Goal: Task Accomplishment & Management: Complete application form

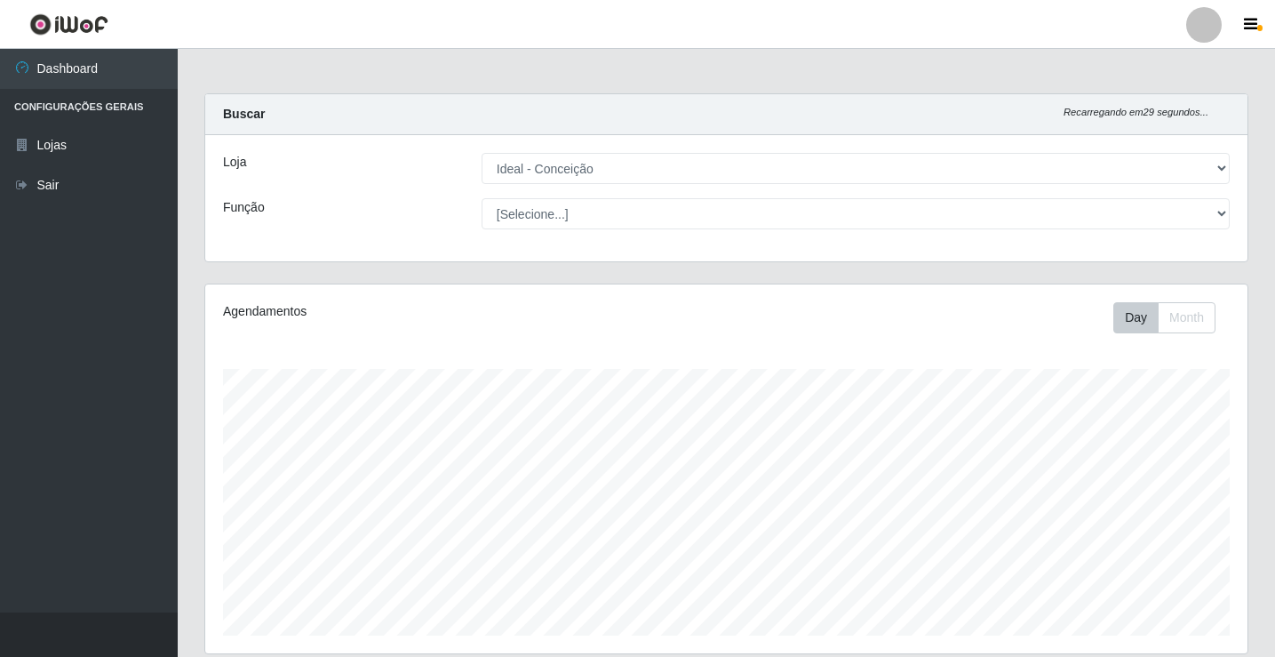
select select "231"
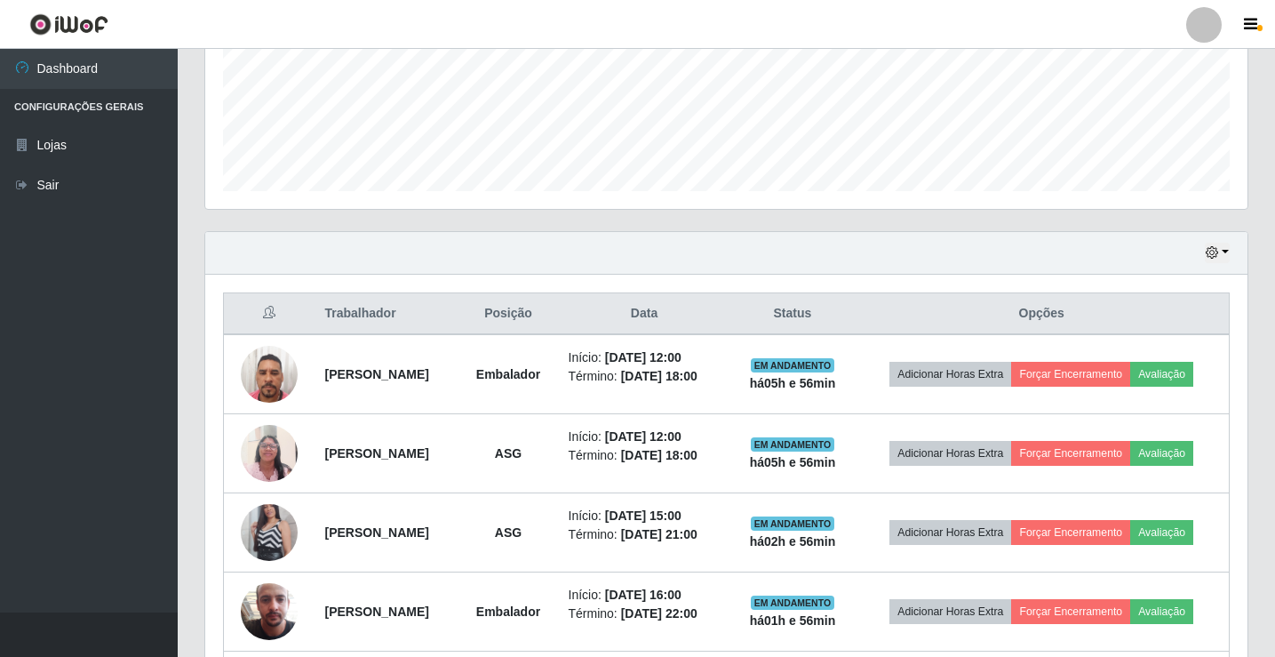
scroll to position [533, 0]
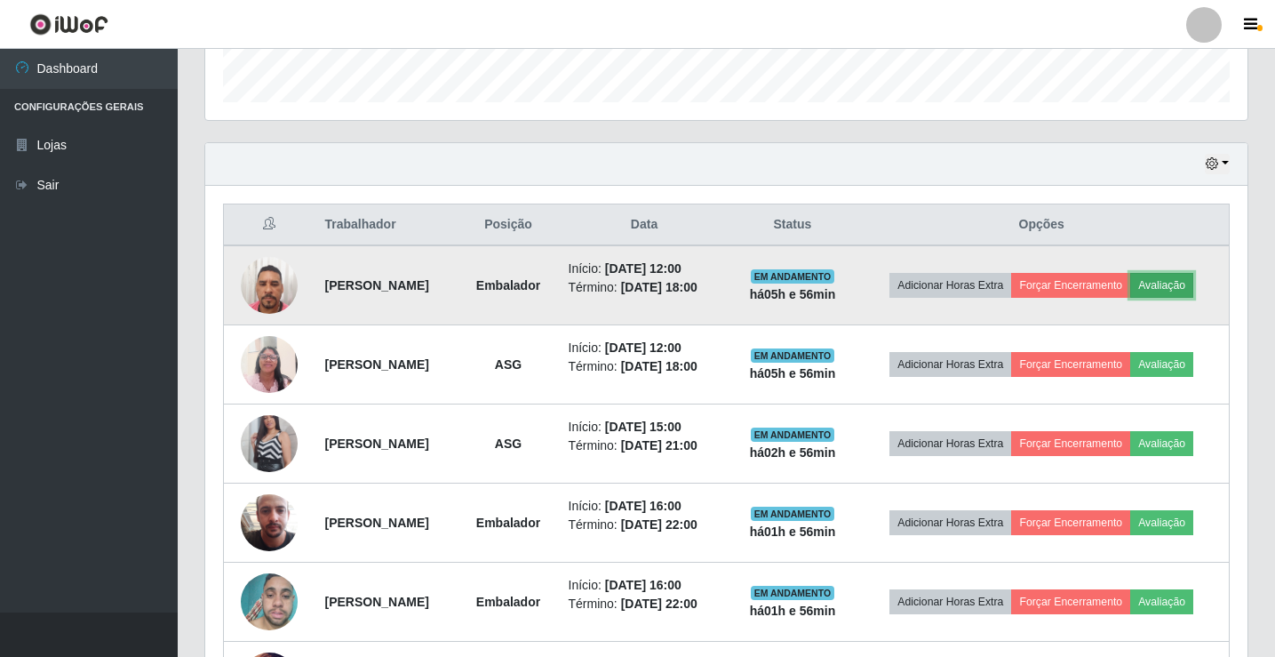
click at [1157, 285] on button "Avaliação" at bounding box center [1161, 285] width 63 height 25
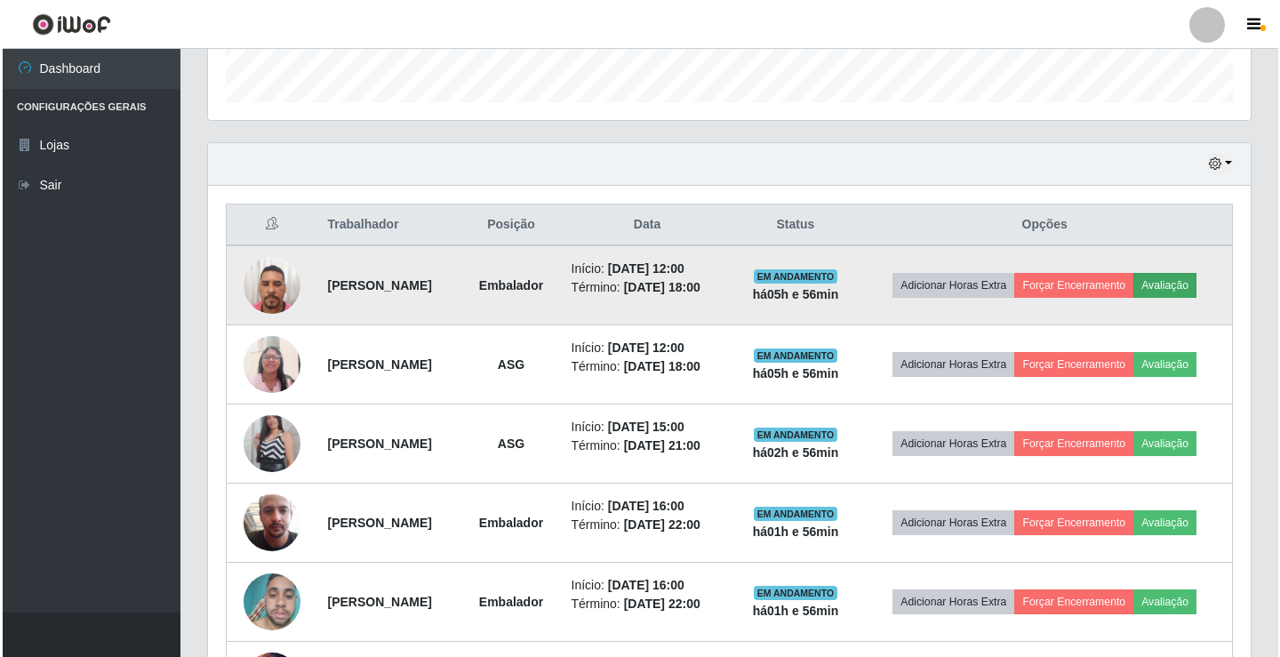
scroll to position [369, 1034]
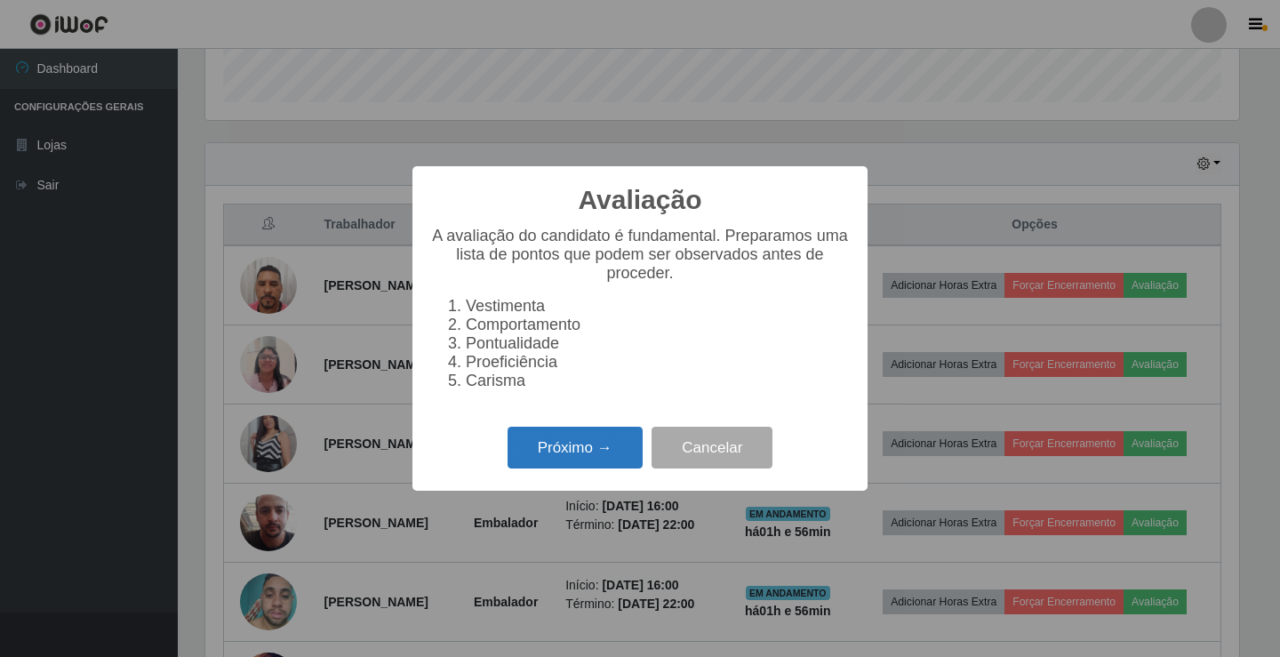
click at [558, 448] on button "Próximo →" at bounding box center [574, 448] width 135 height 42
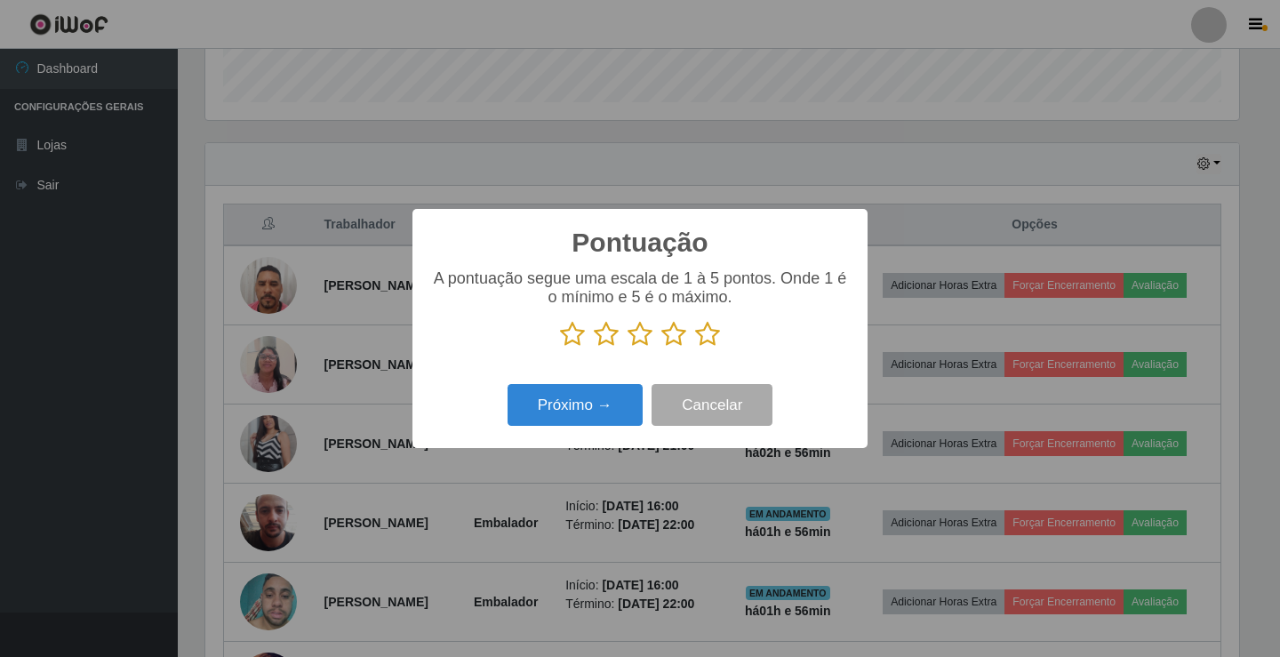
scroll to position [888358, 887693]
click at [699, 334] on icon at bounding box center [707, 334] width 25 height 27
click at [695, 347] on input "radio" at bounding box center [695, 347] width 0 height 0
click at [603, 391] on button "Próximo →" at bounding box center [574, 405] width 135 height 42
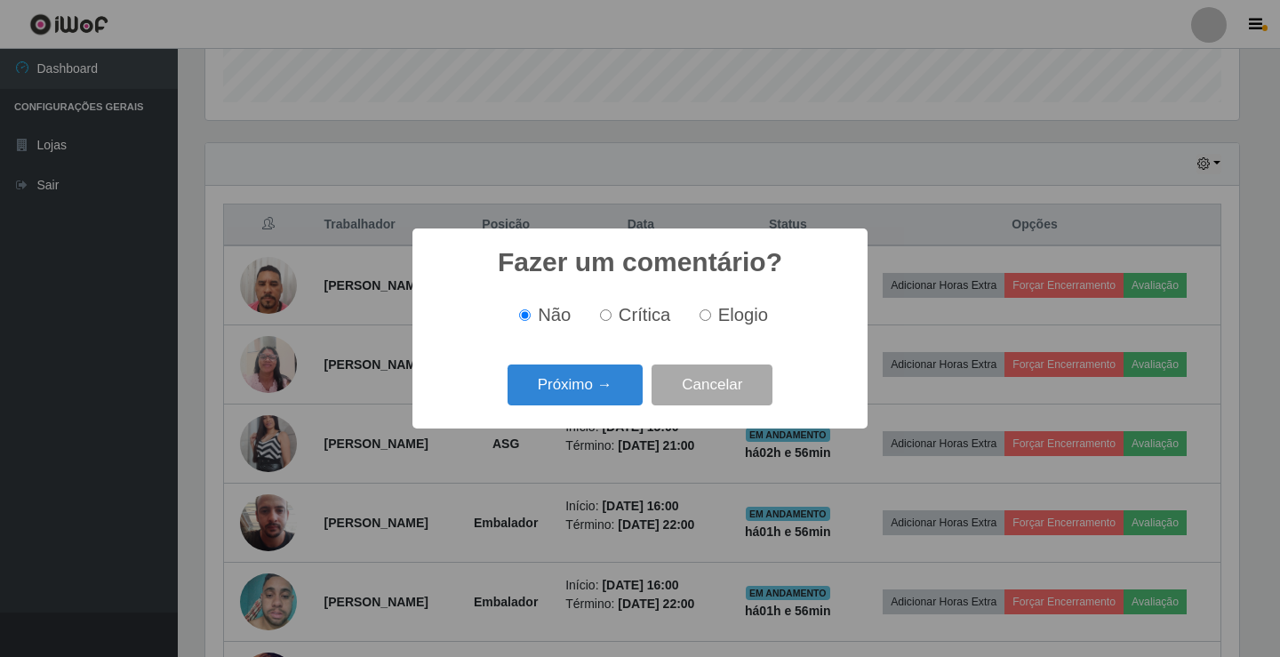
click at [603, 391] on button "Próximo →" at bounding box center [574, 385] width 135 height 42
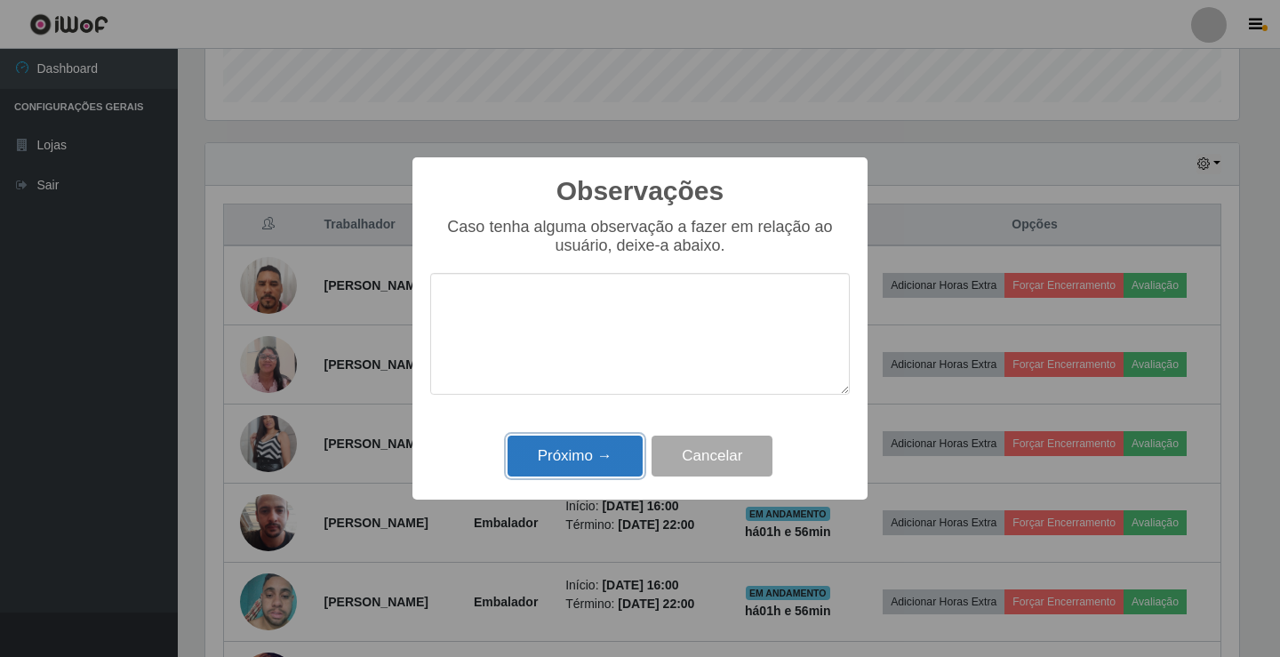
click at [588, 455] on button "Próximo →" at bounding box center [574, 456] width 135 height 42
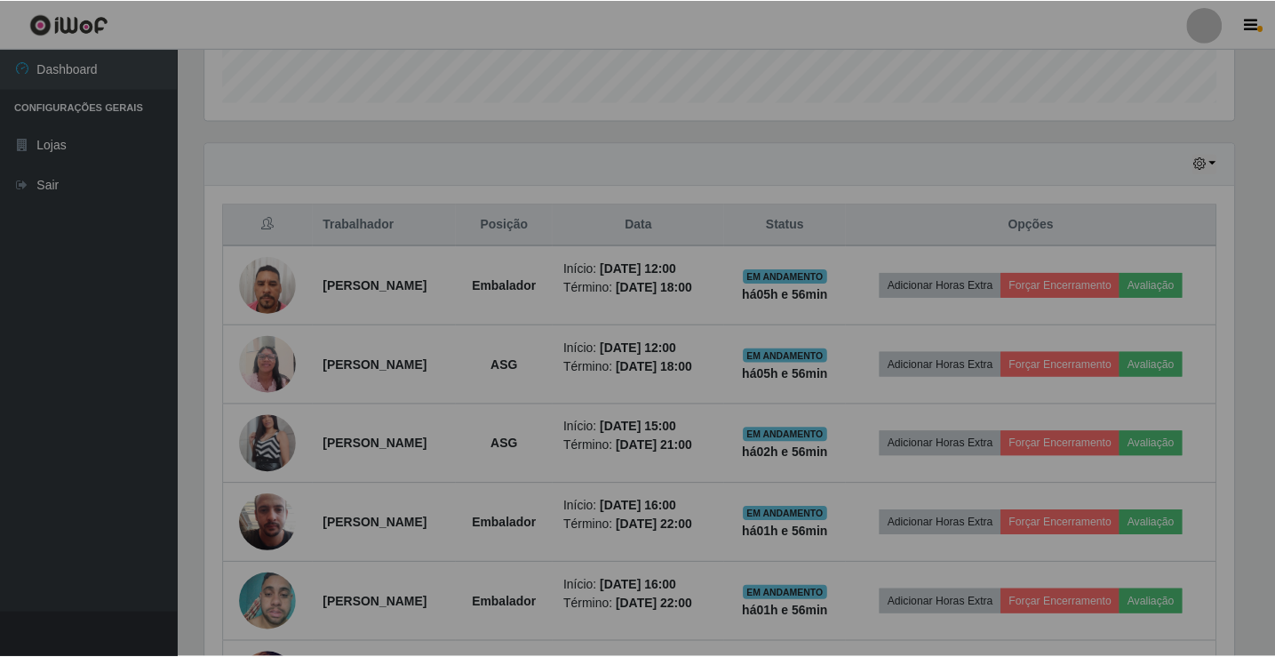
scroll to position [369, 1042]
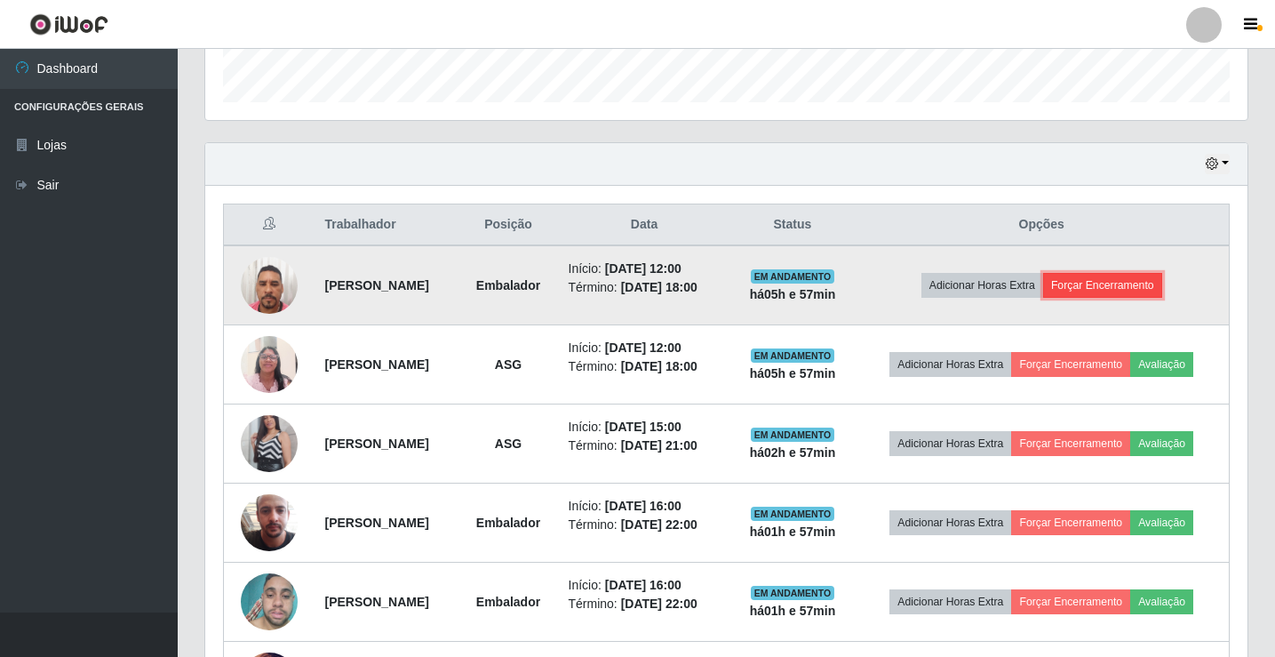
click at [1121, 284] on button "Forçar Encerramento" at bounding box center [1102, 285] width 119 height 25
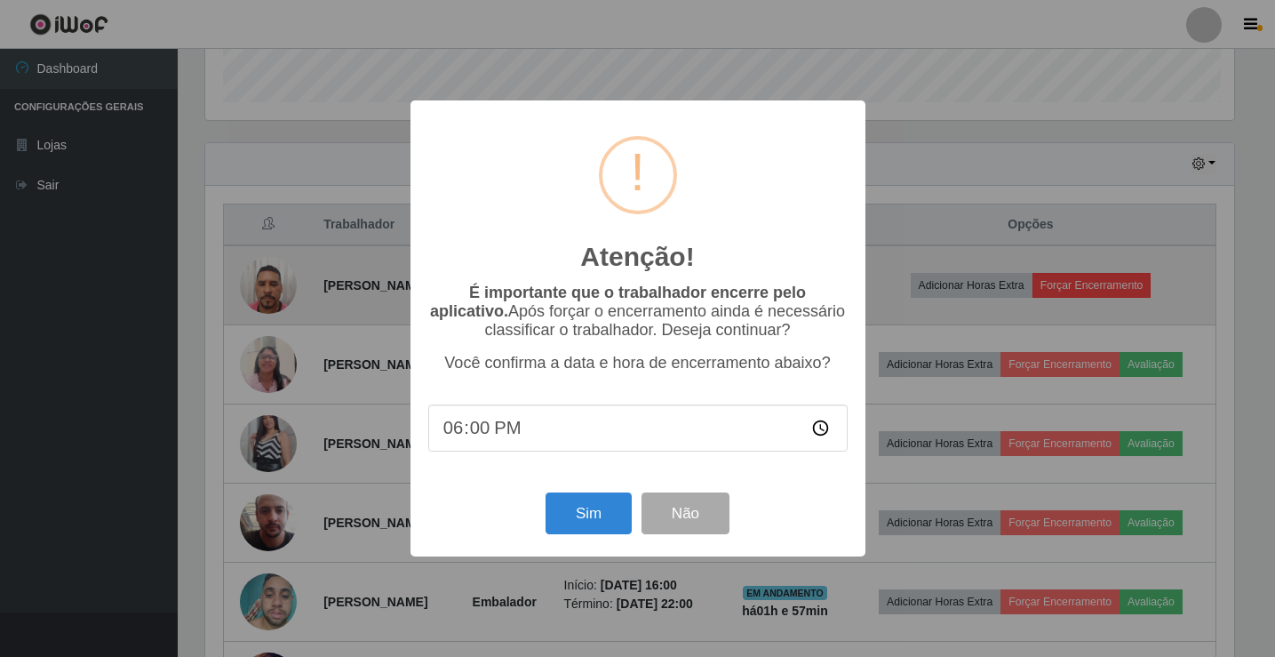
scroll to position [369, 1034]
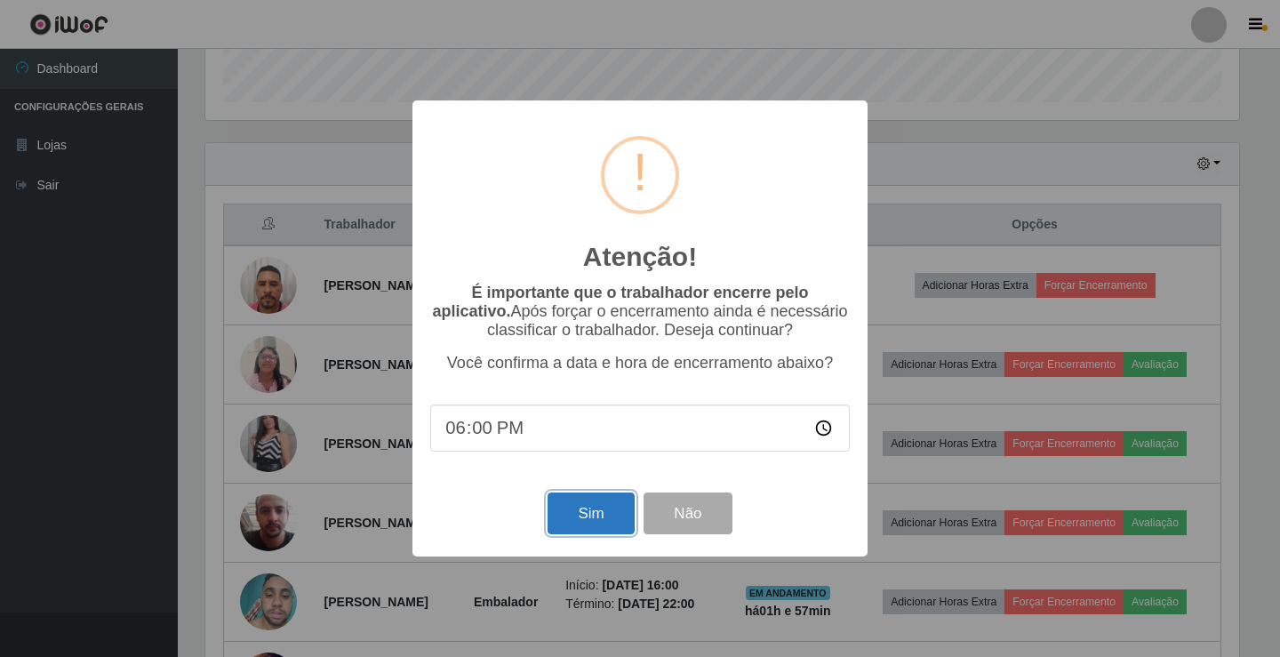
click at [592, 527] on button "Sim" at bounding box center [590, 513] width 86 height 42
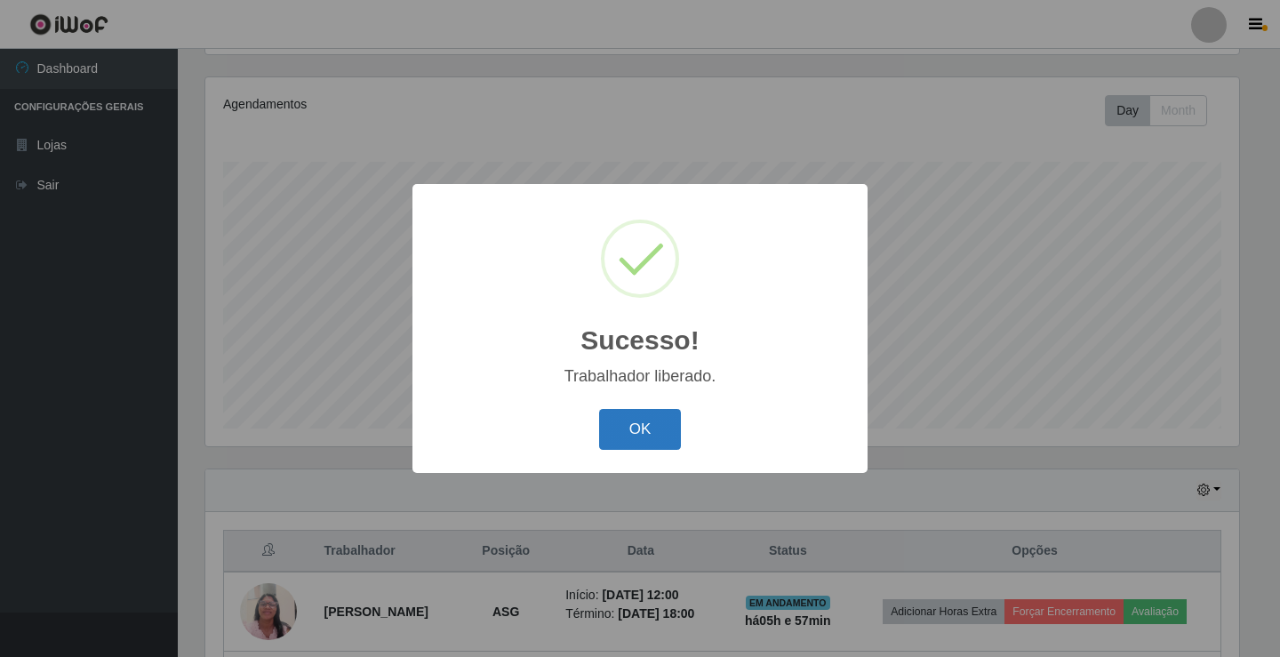
click at [629, 440] on button "OK" at bounding box center [640, 430] width 83 height 42
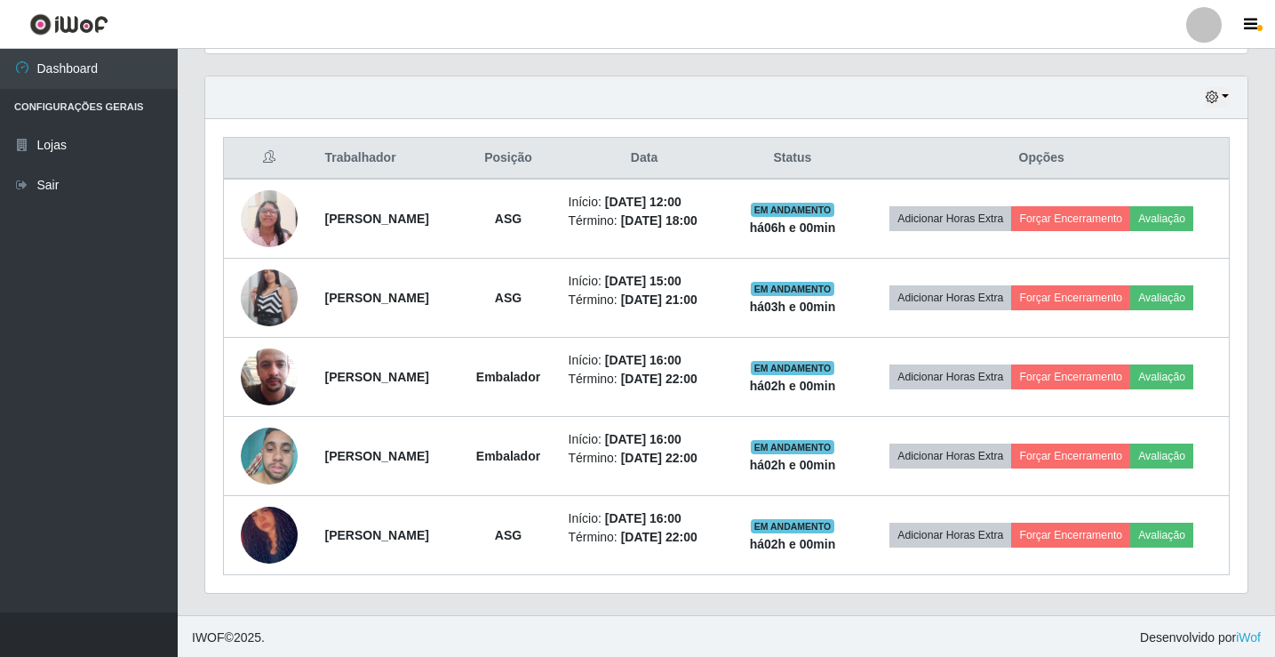
scroll to position [603, 0]
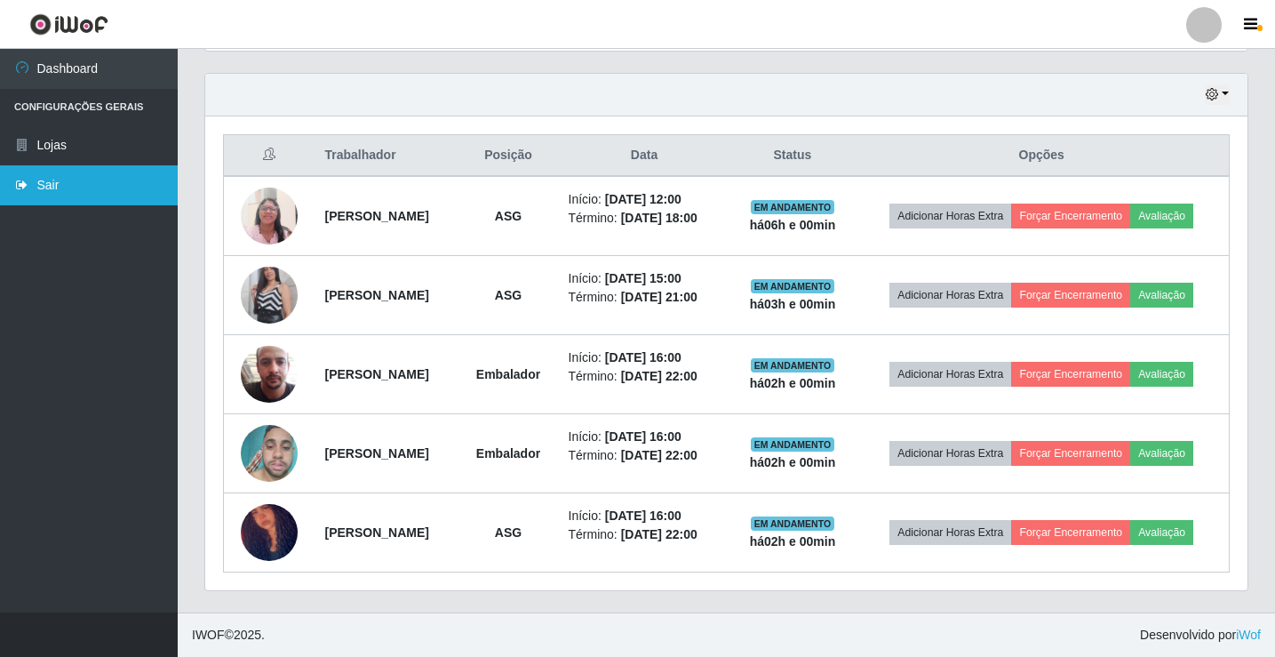
click at [82, 193] on link "Sair" at bounding box center [89, 185] width 178 height 40
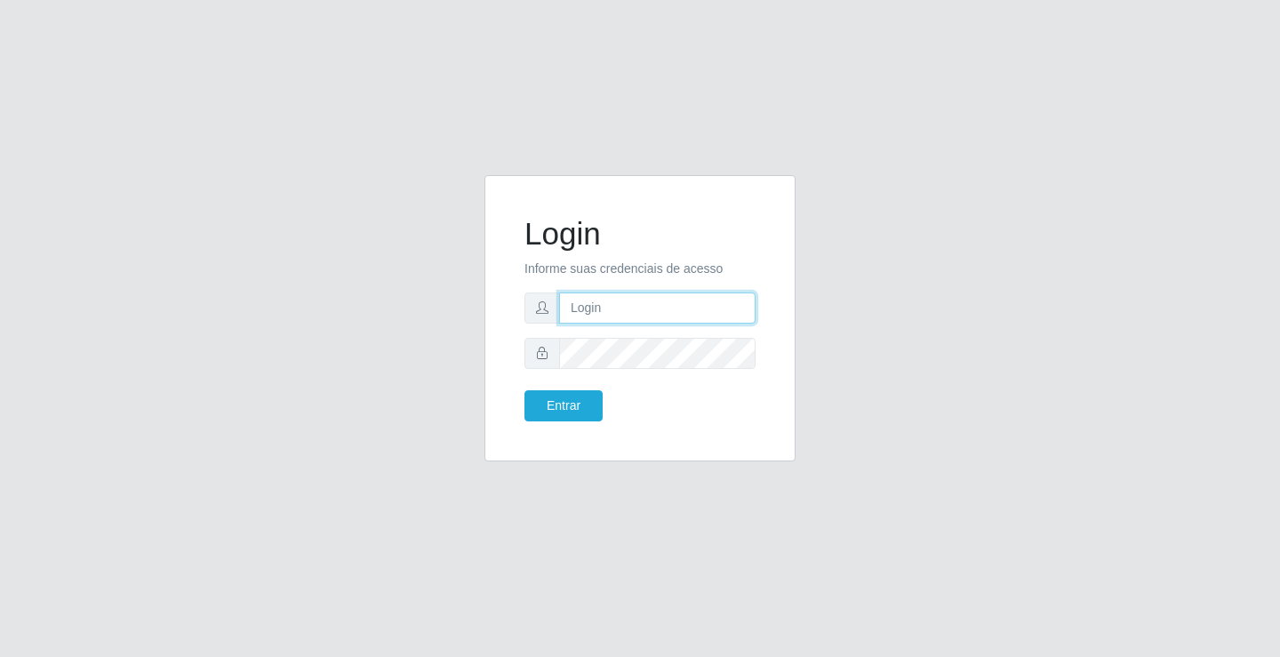
click at [623, 316] on input "text" at bounding box center [657, 307] width 196 height 31
type input "zivaneide@ideal"
click at [524, 390] on button "Entrar" at bounding box center [563, 405] width 78 height 31
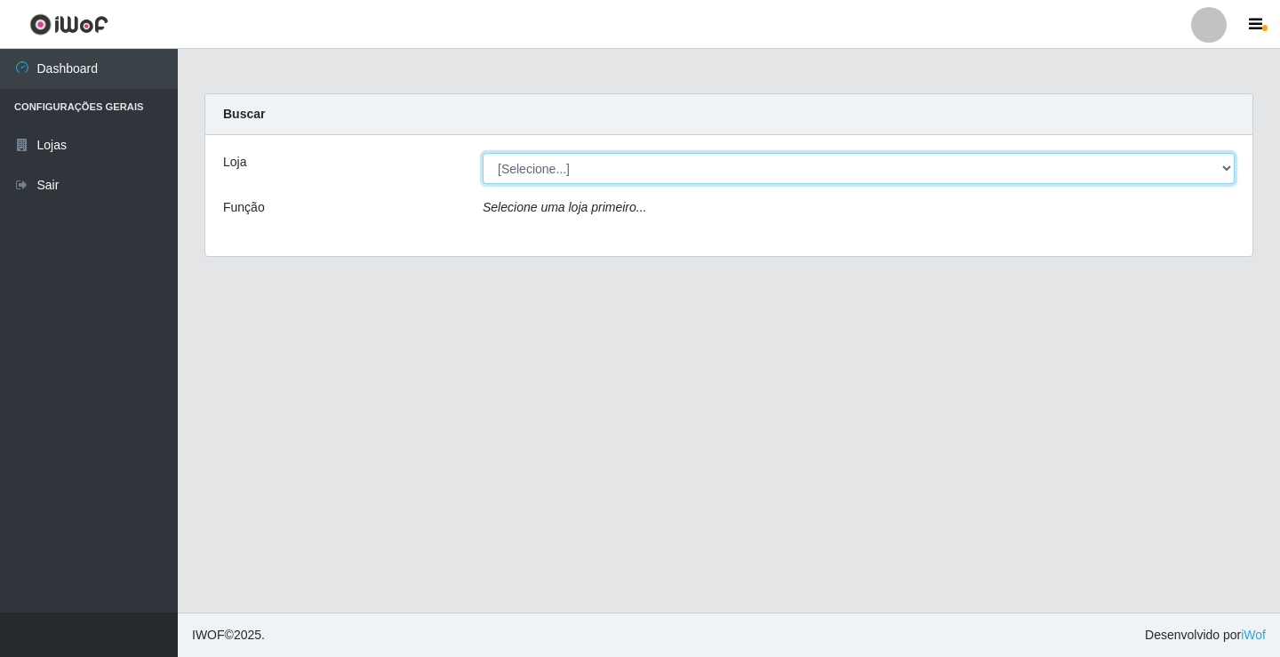
click at [1229, 169] on select "[Selecione...] Ideal - Conceição" at bounding box center [859, 168] width 752 height 31
select select "231"
click at [483, 153] on select "[Selecione...] Ideal - Conceição" at bounding box center [859, 168] width 752 height 31
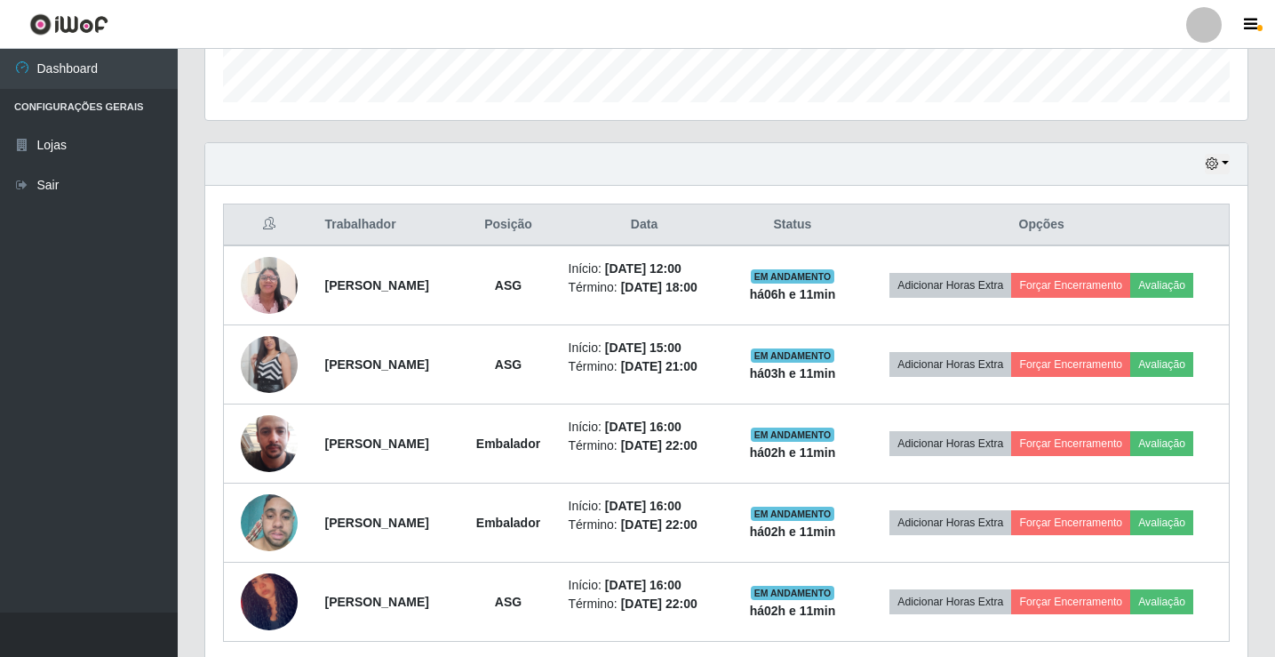
scroll to position [603, 0]
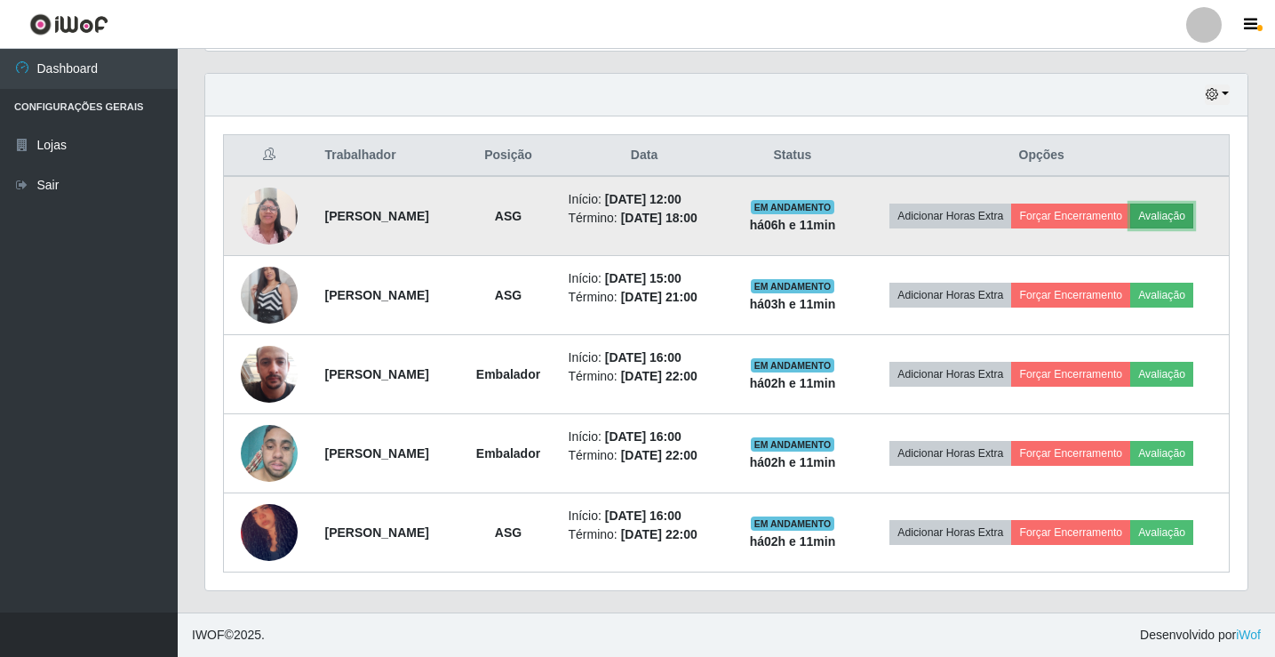
click at [1162, 214] on button "Avaliação" at bounding box center [1161, 216] width 63 height 25
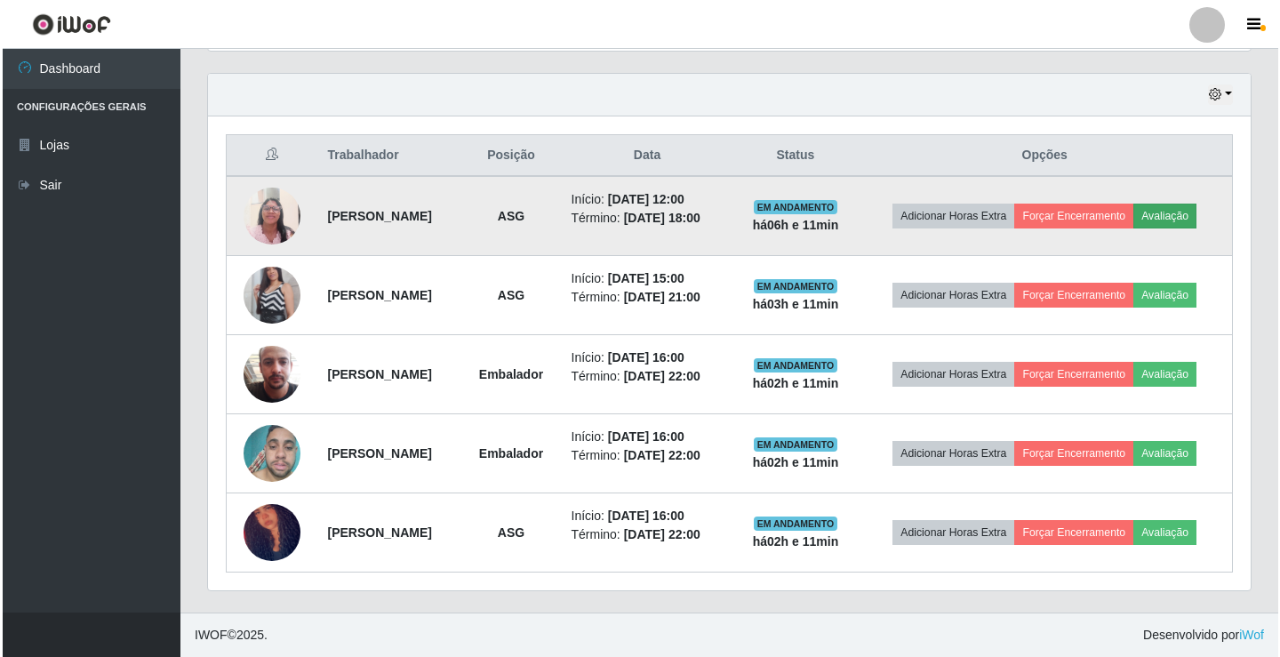
scroll to position [369, 1034]
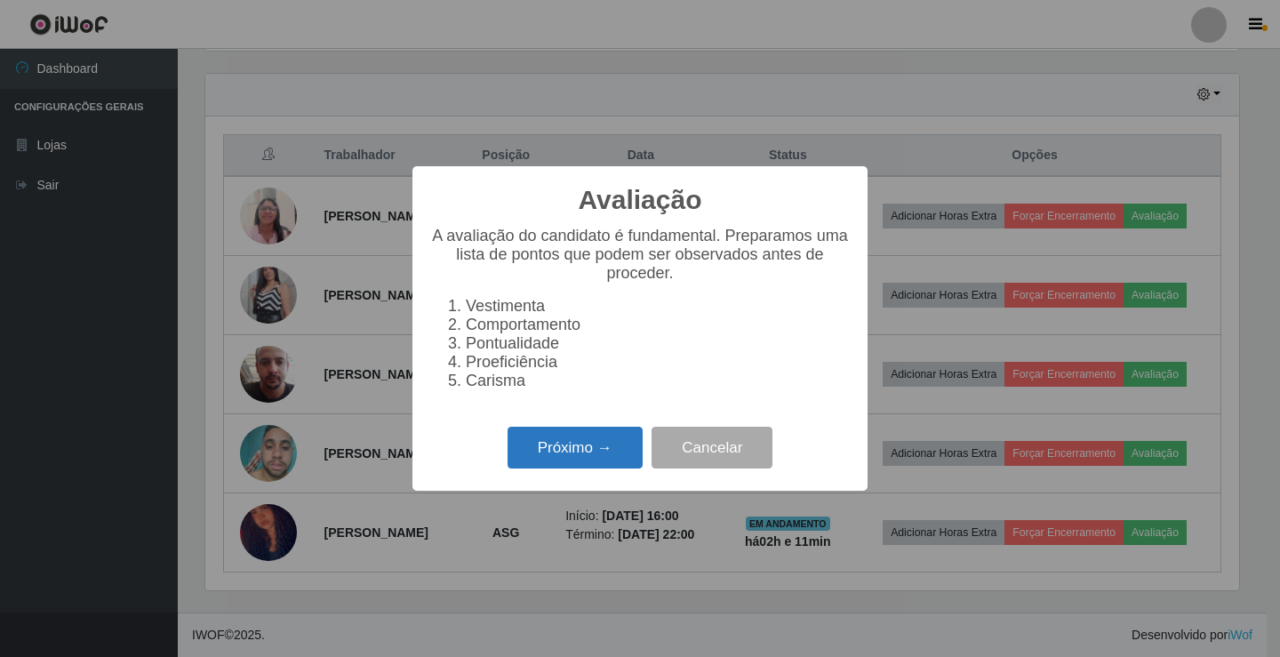
click at [591, 451] on button "Próximo →" at bounding box center [574, 448] width 135 height 42
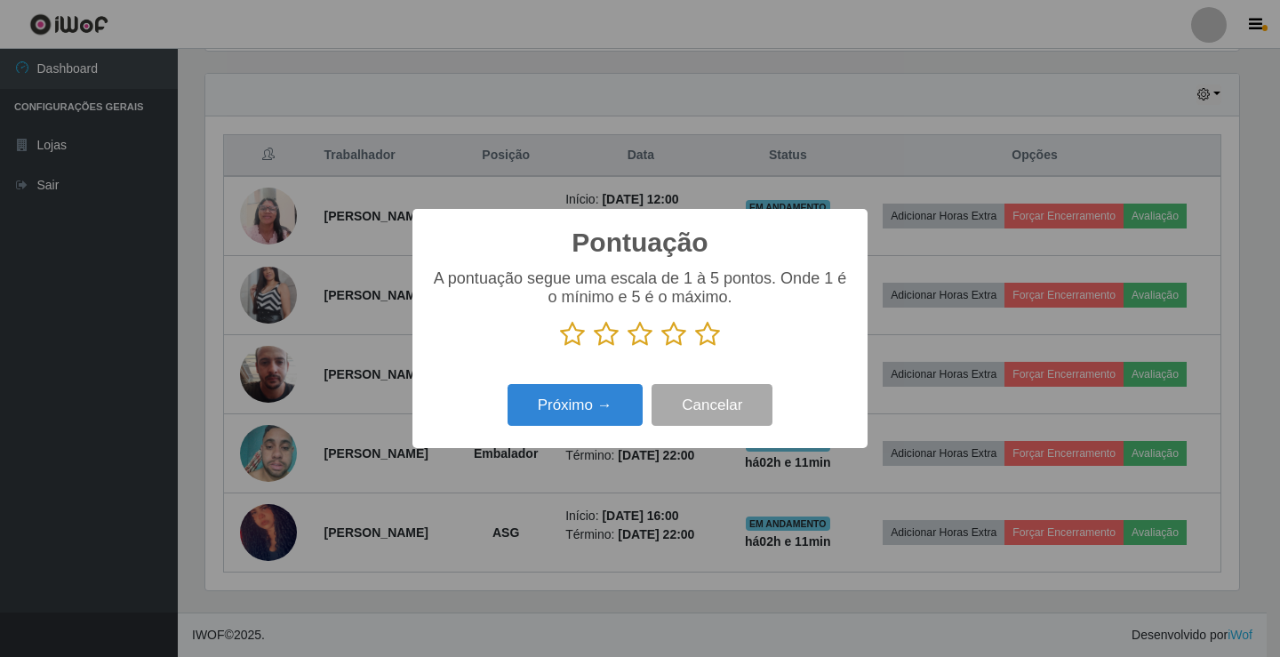
scroll to position [888358, 887693]
click at [680, 333] on icon at bounding box center [673, 334] width 25 height 27
click at [661, 347] on input "radio" at bounding box center [661, 347] width 0 height 0
click at [606, 423] on button "Próximo →" at bounding box center [574, 405] width 135 height 42
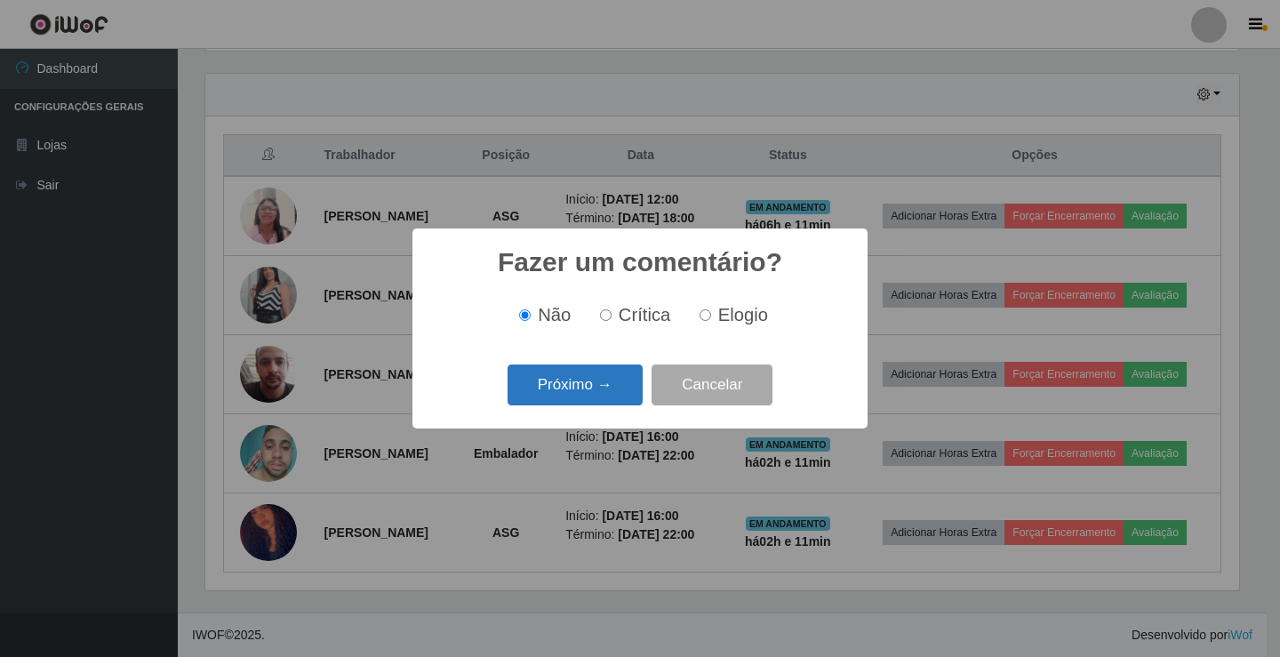
click at [590, 383] on button "Próximo →" at bounding box center [574, 385] width 135 height 42
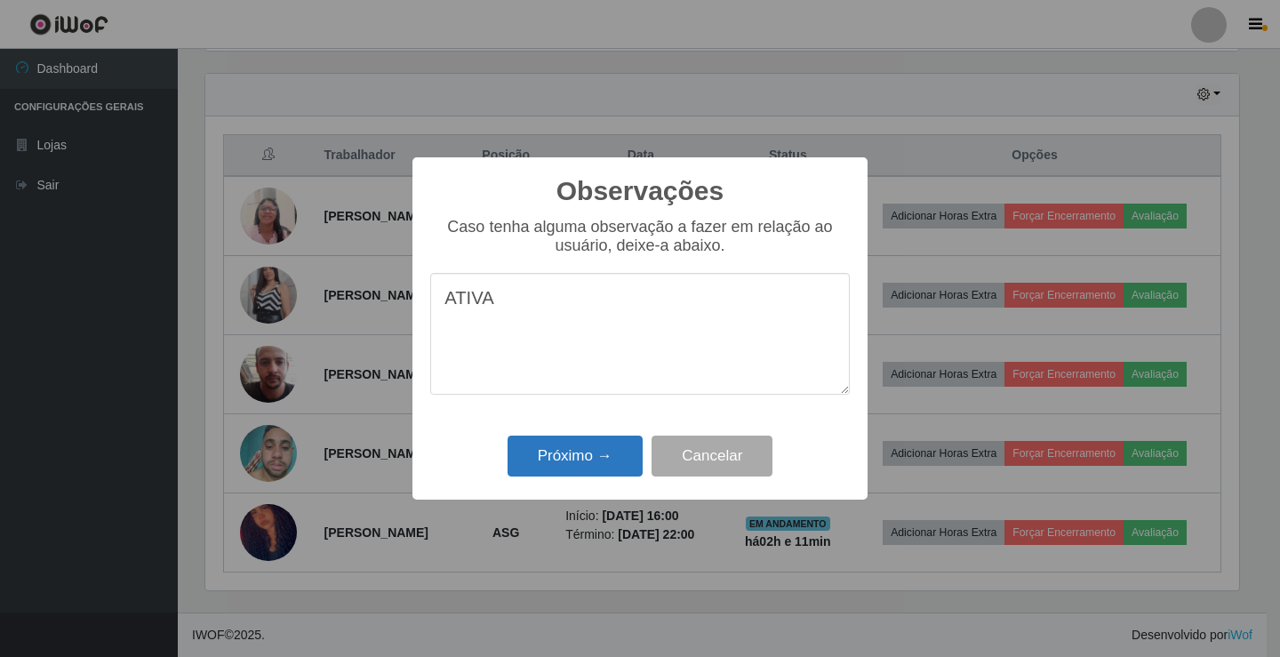
type textarea "ATIVA"
click at [583, 465] on button "Próximo →" at bounding box center [574, 456] width 135 height 42
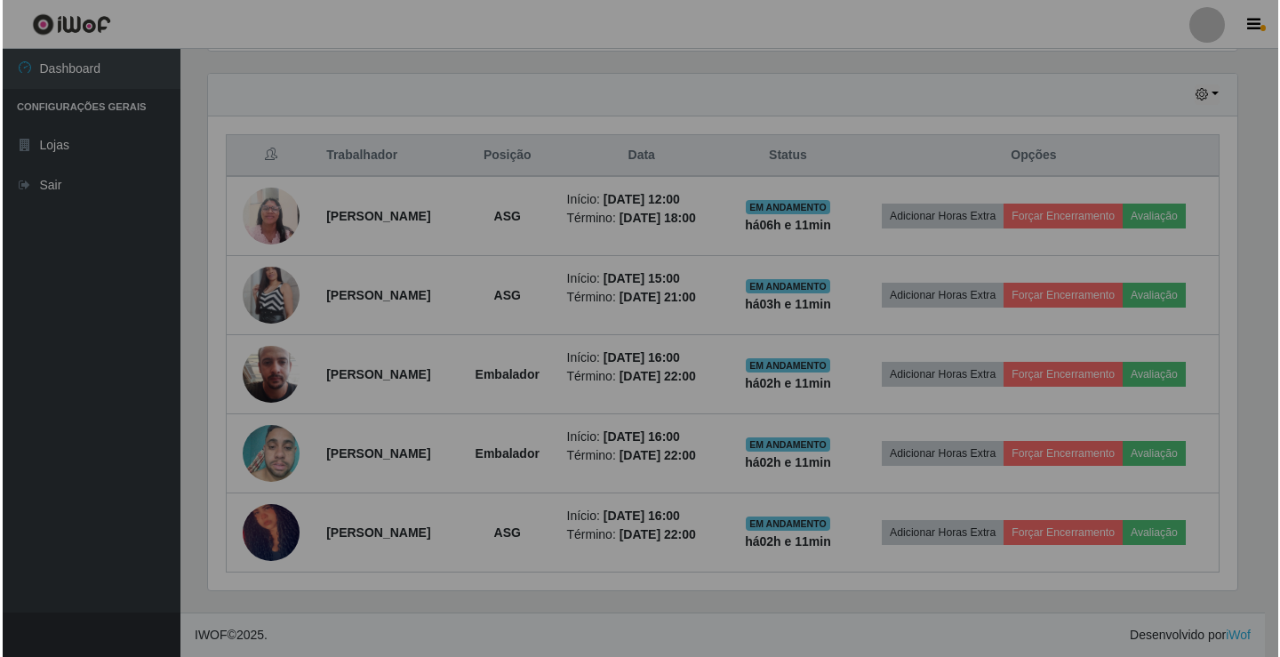
scroll to position [369, 1042]
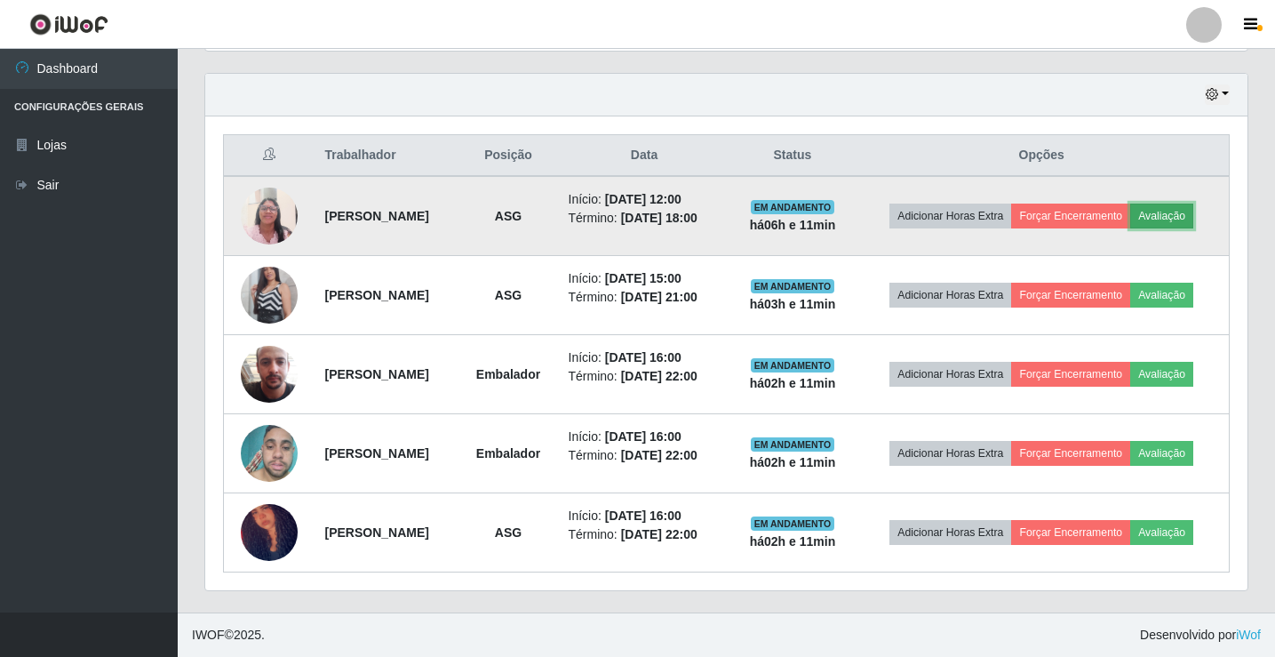
click at [1189, 215] on button "Avaliação" at bounding box center [1161, 216] width 63 height 25
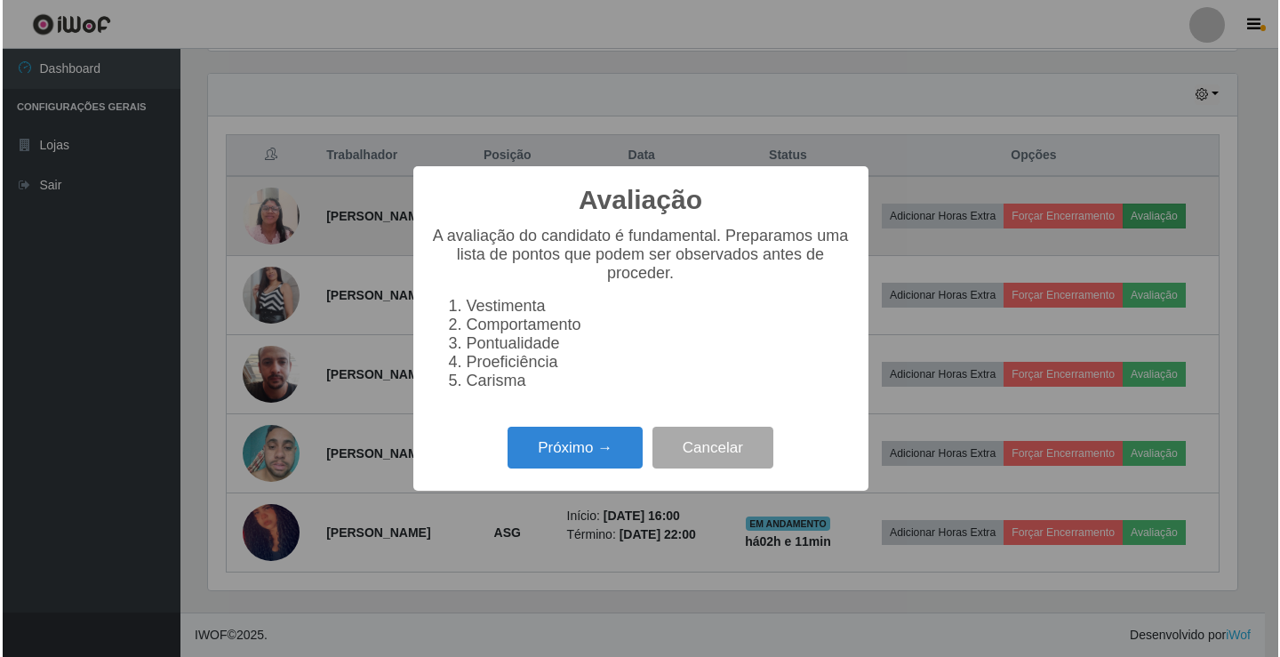
scroll to position [369, 1034]
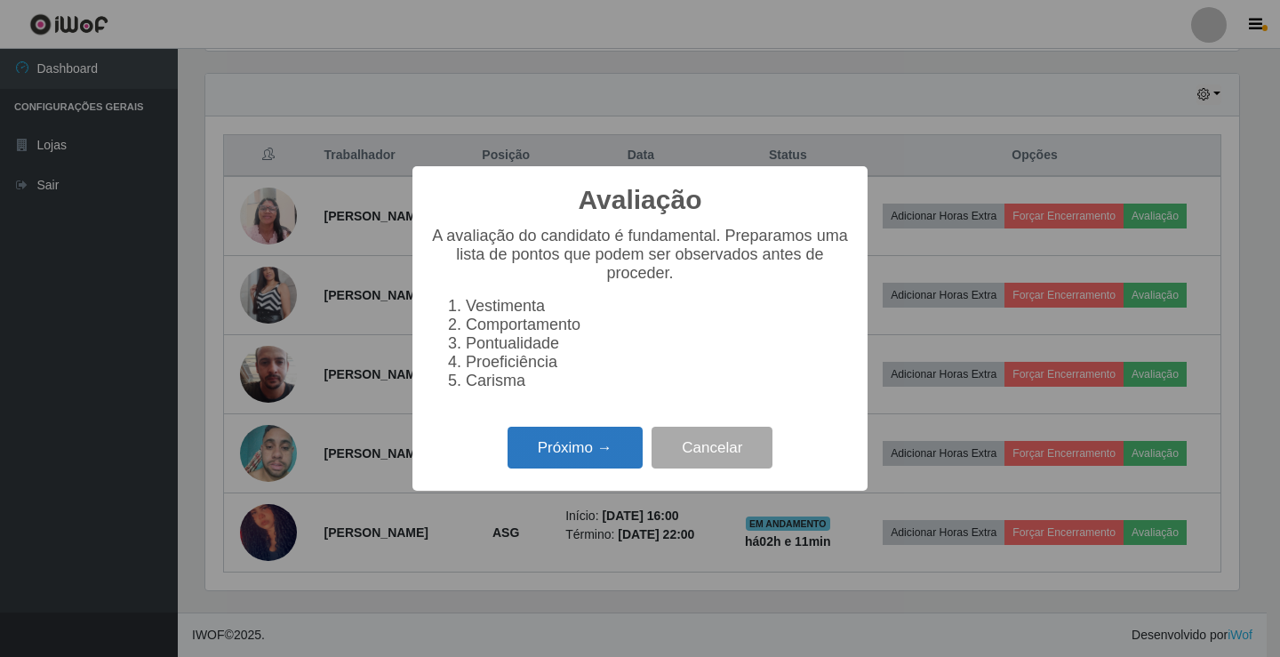
click at [531, 463] on button "Próximo →" at bounding box center [574, 448] width 135 height 42
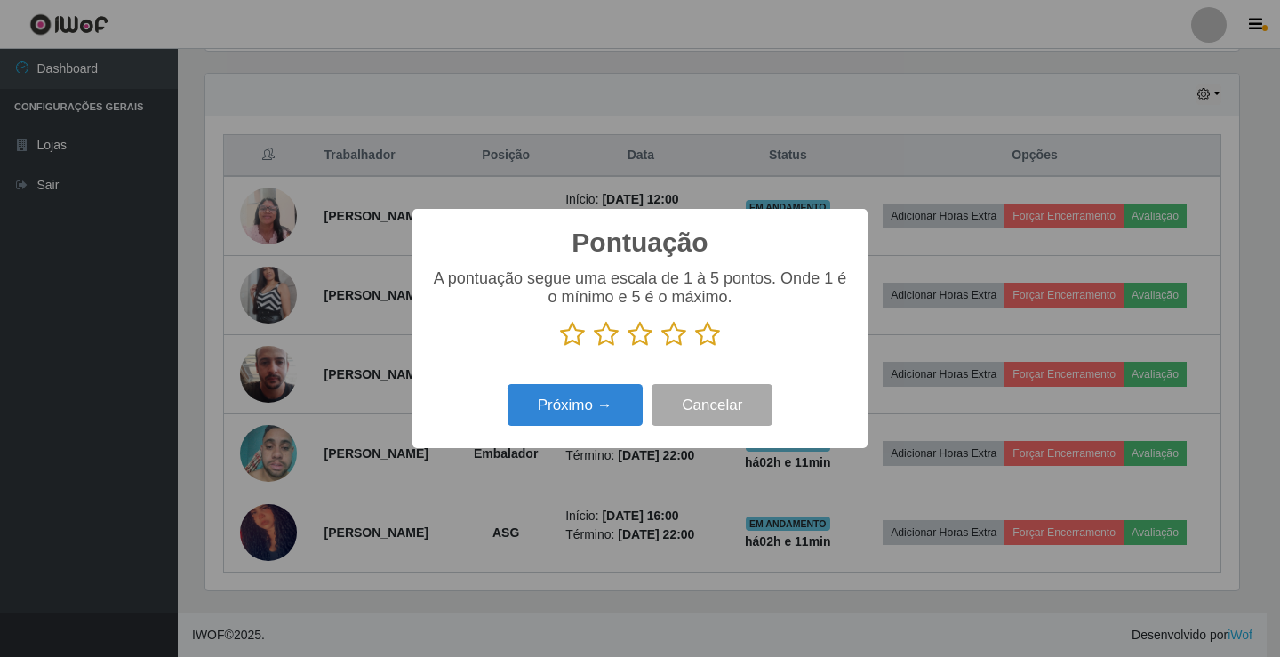
scroll to position [888358, 887693]
click at [670, 336] on icon at bounding box center [673, 334] width 25 height 27
click at [661, 347] on input "radio" at bounding box center [661, 347] width 0 height 0
click at [592, 411] on button "Próximo →" at bounding box center [574, 405] width 135 height 42
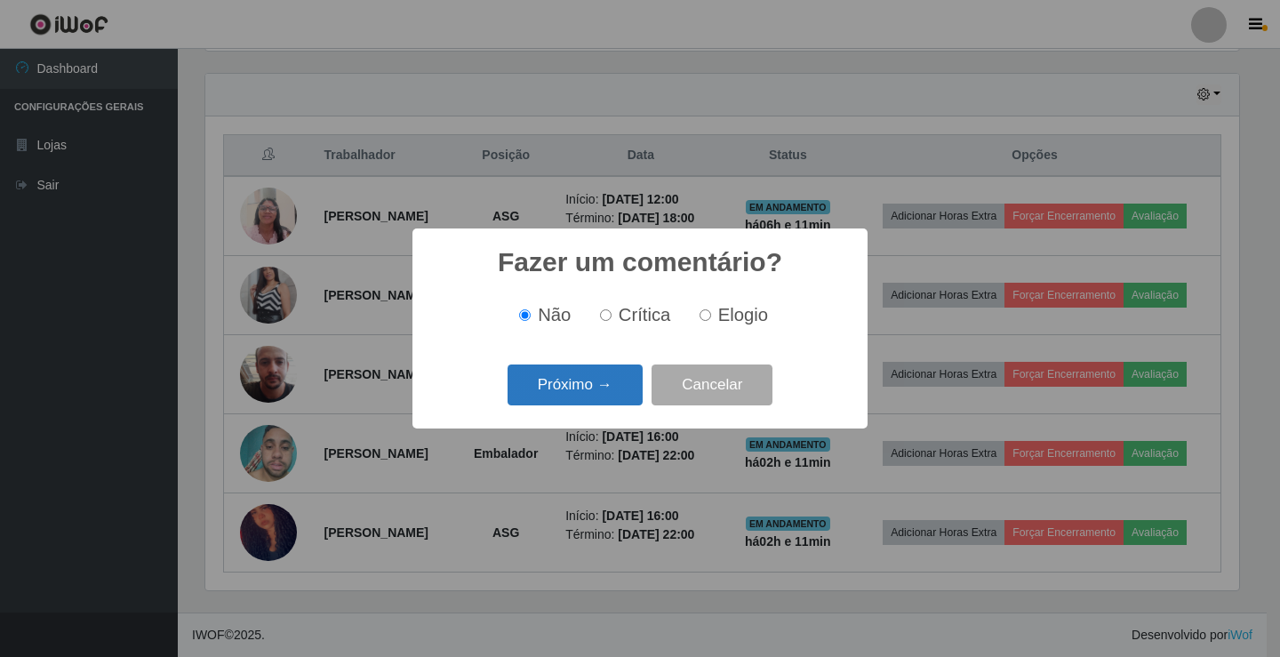
click at [592, 385] on button "Próximo →" at bounding box center [574, 385] width 135 height 42
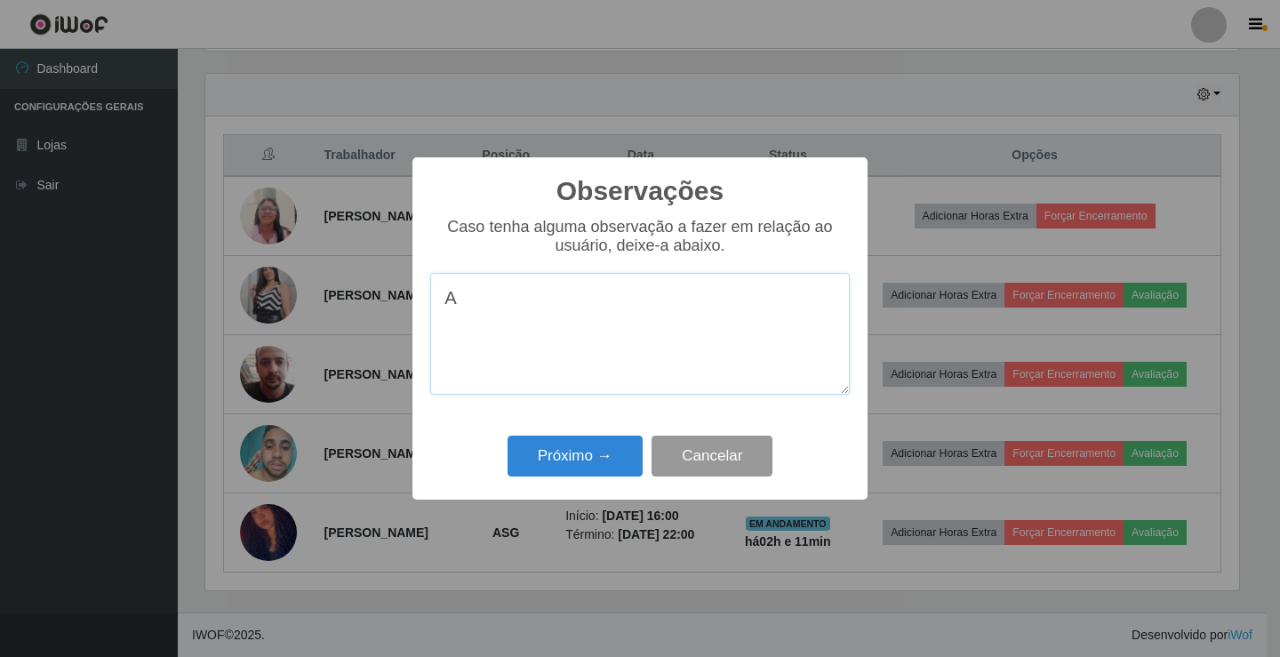
type textarea "A"
click at [704, 441] on button "Cancelar" at bounding box center [711, 456] width 121 height 42
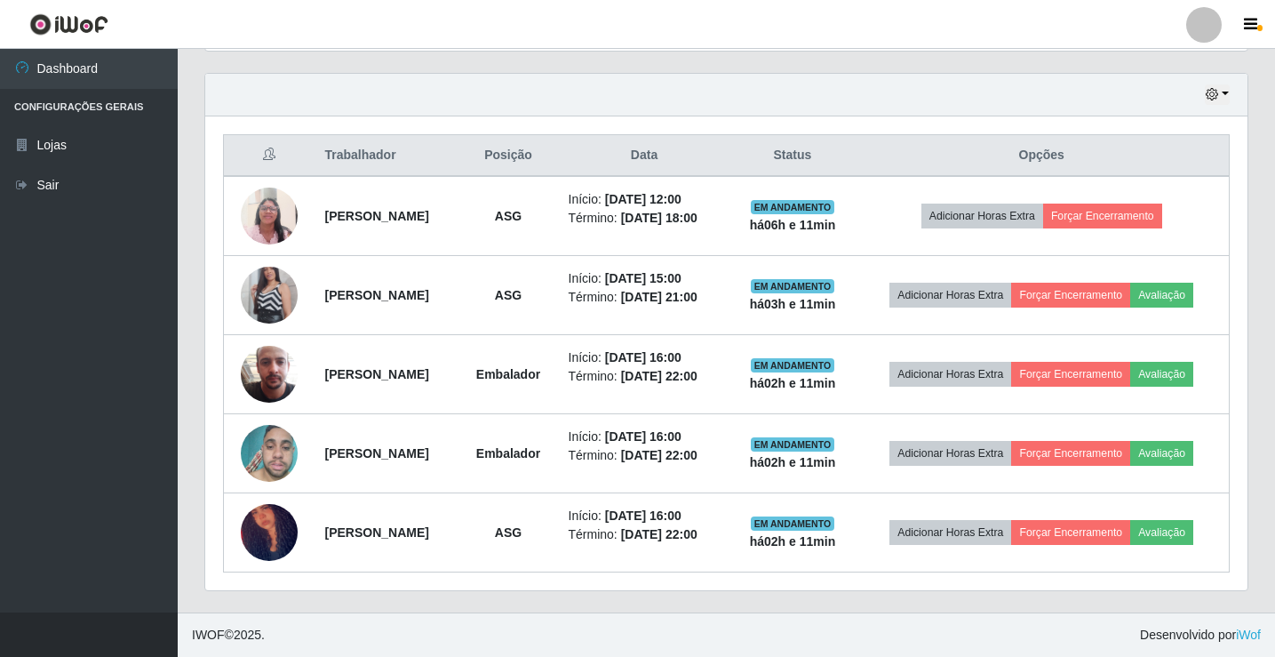
scroll to position [369, 1042]
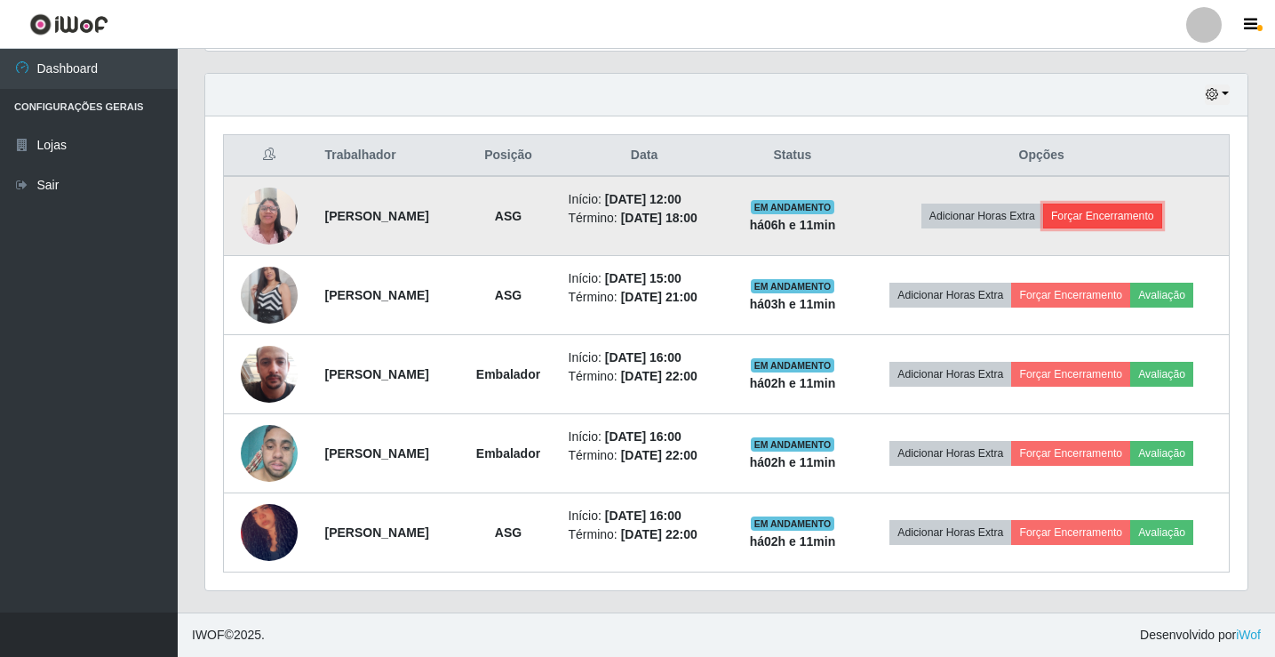
click at [1114, 218] on button "Forçar Encerramento" at bounding box center [1102, 216] width 119 height 25
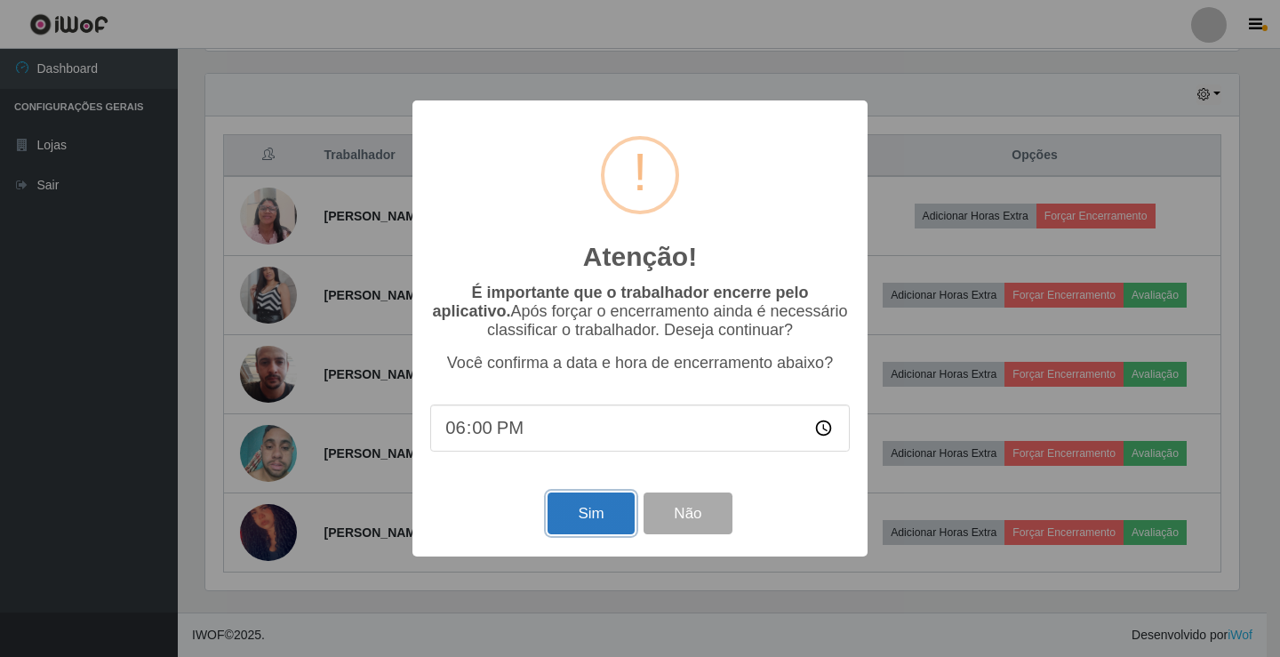
click at [597, 503] on button "Sim" at bounding box center [590, 513] width 86 height 42
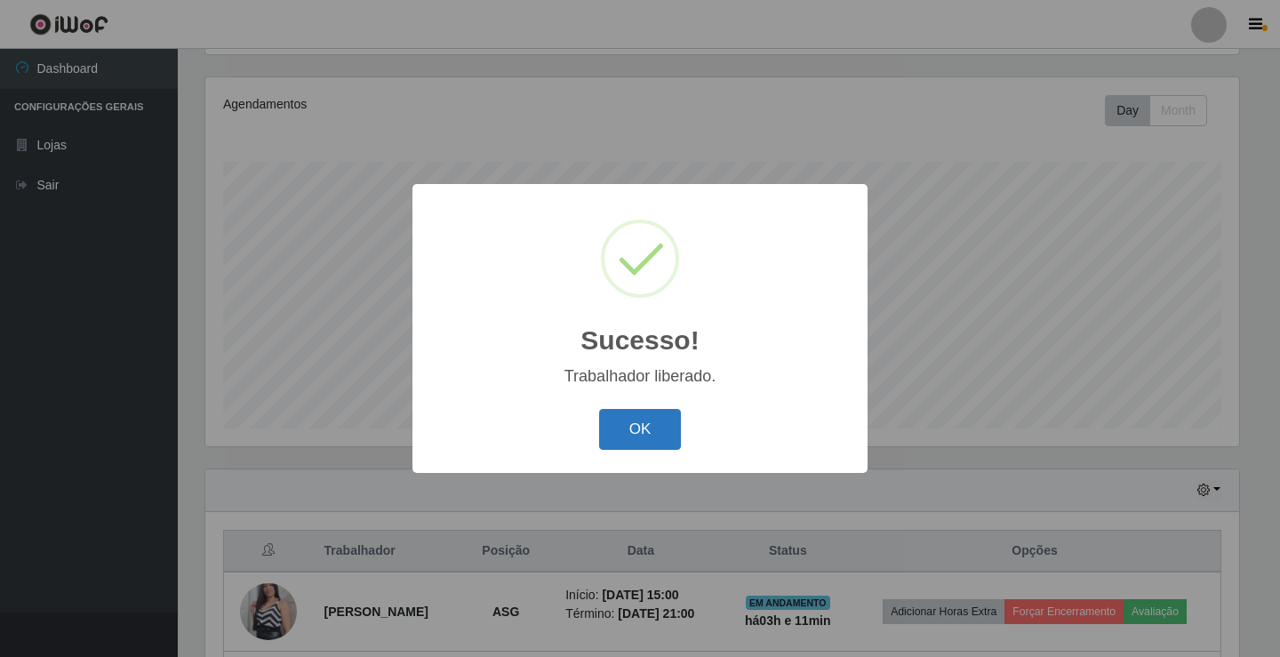
click at [628, 420] on button "OK" at bounding box center [640, 430] width 83 height 42
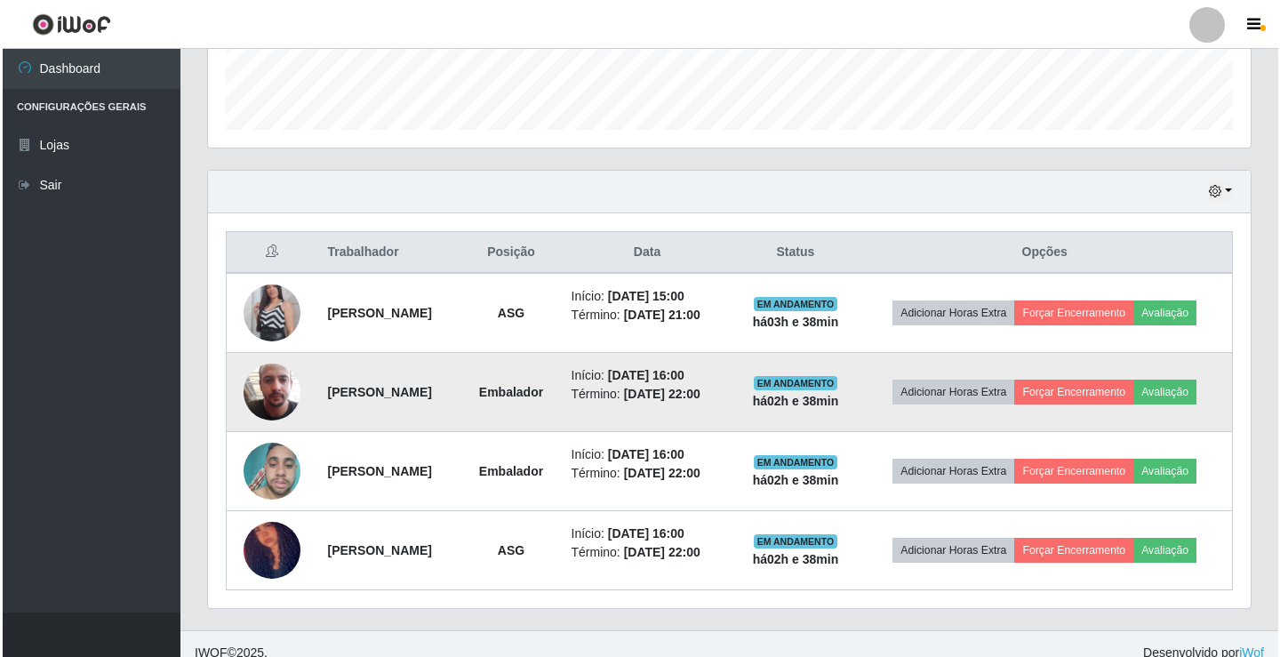
scroll to position [523, 0]
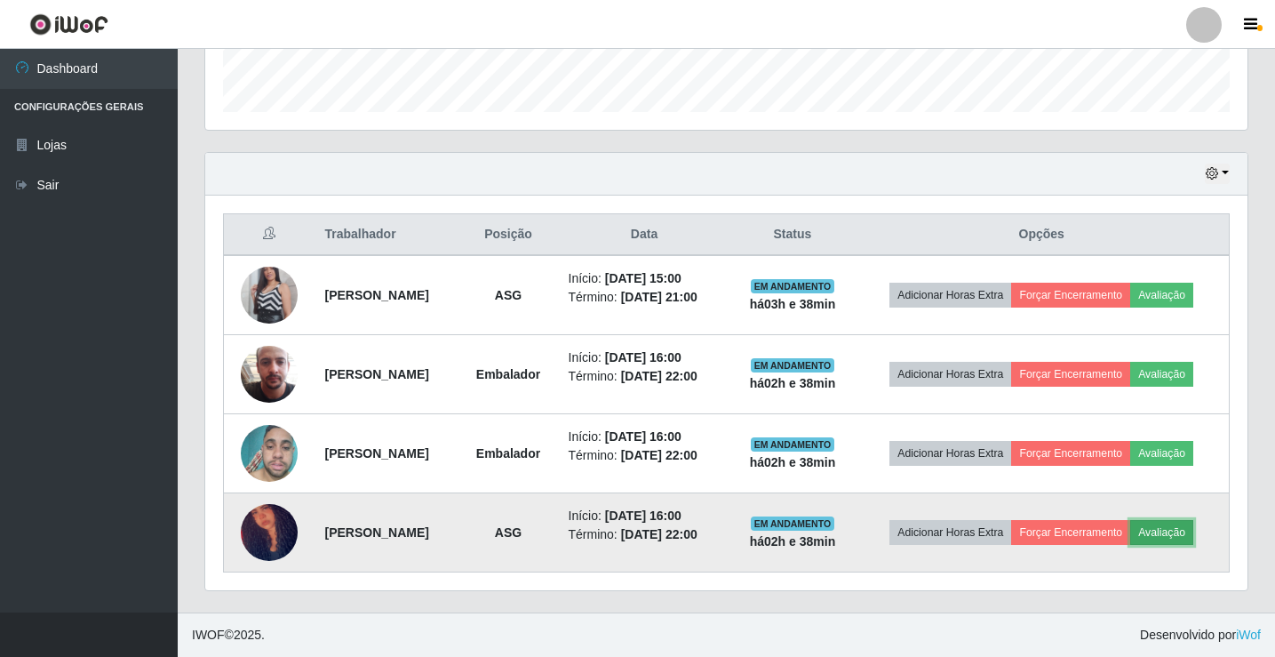
click at [1176, 532] on button "Avaliação" at bounding box center [1161, 532] width 63 height 25
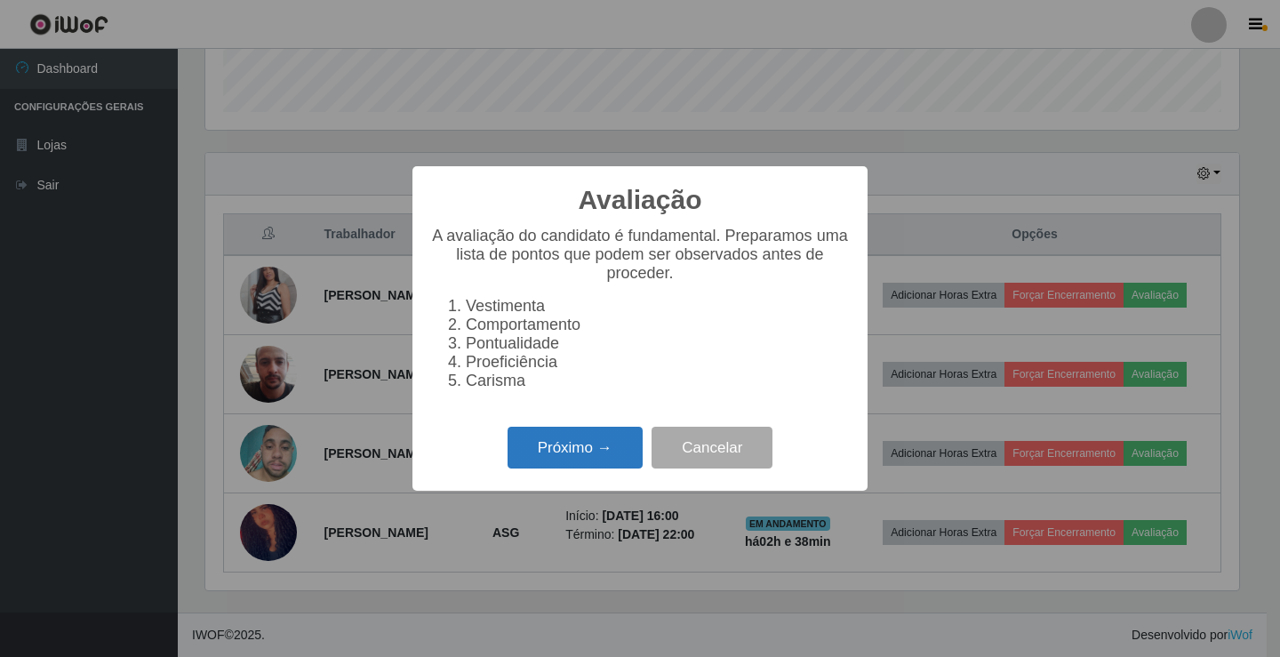
click at [536, 455] on button "Próximo →" at bounding box center [574, 448] width 135 height 42
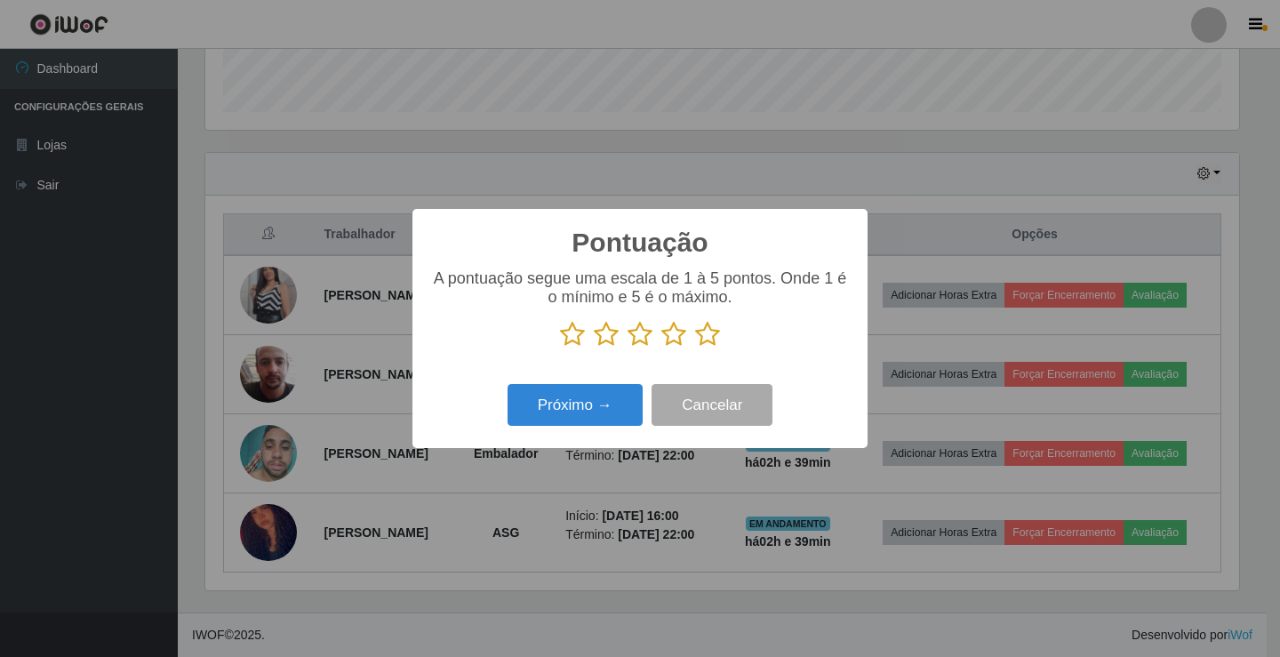
click at [639, 340] on icon at bounding box center [639, 334] width 25 height 27
click at [627, 347] on input "radio" at bounding box center [627, 347] width 0 height 0
click at [611, 419] on button "Próximo →" at bounding box center [574, 405] width 135 height 42
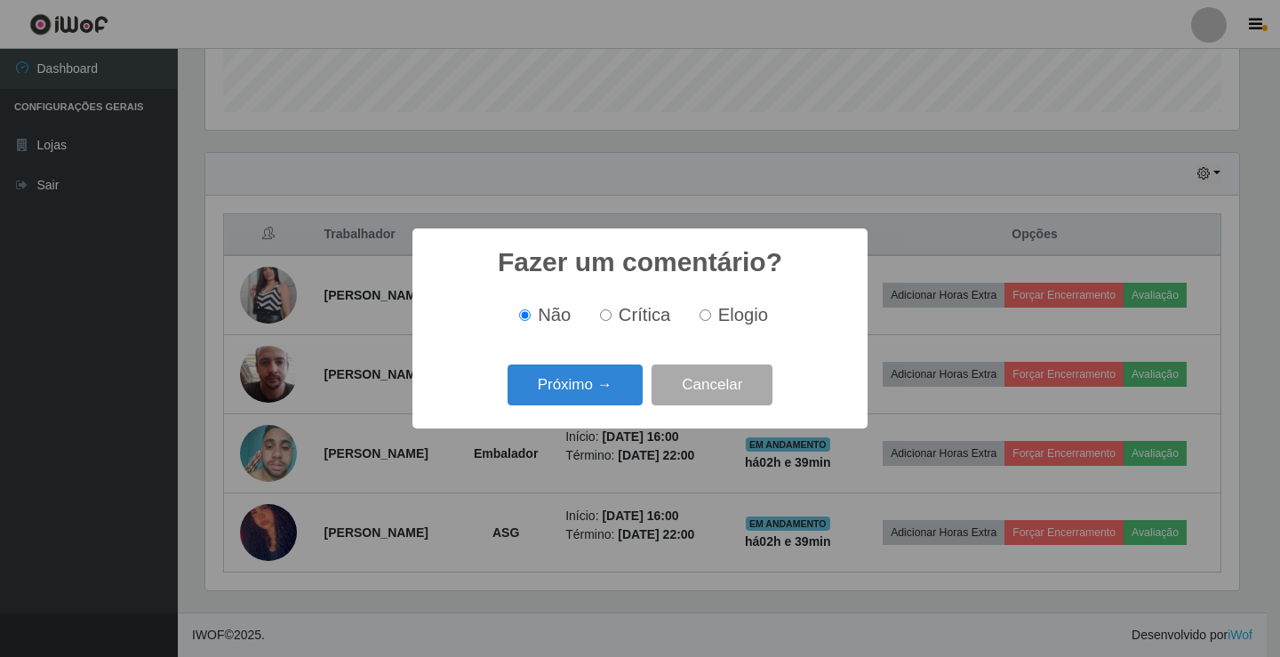
click at [626, 318] on span "Crítica" at bounding box center [645, 315] width 52 height 20
click at [611, 318] on input "Crítica" at bounding box center [606, 315] width 12 height 12
radio input "true"
click at [603, 379] on button "Próximo →" at bounding box center [574, 385] width 135 height 42
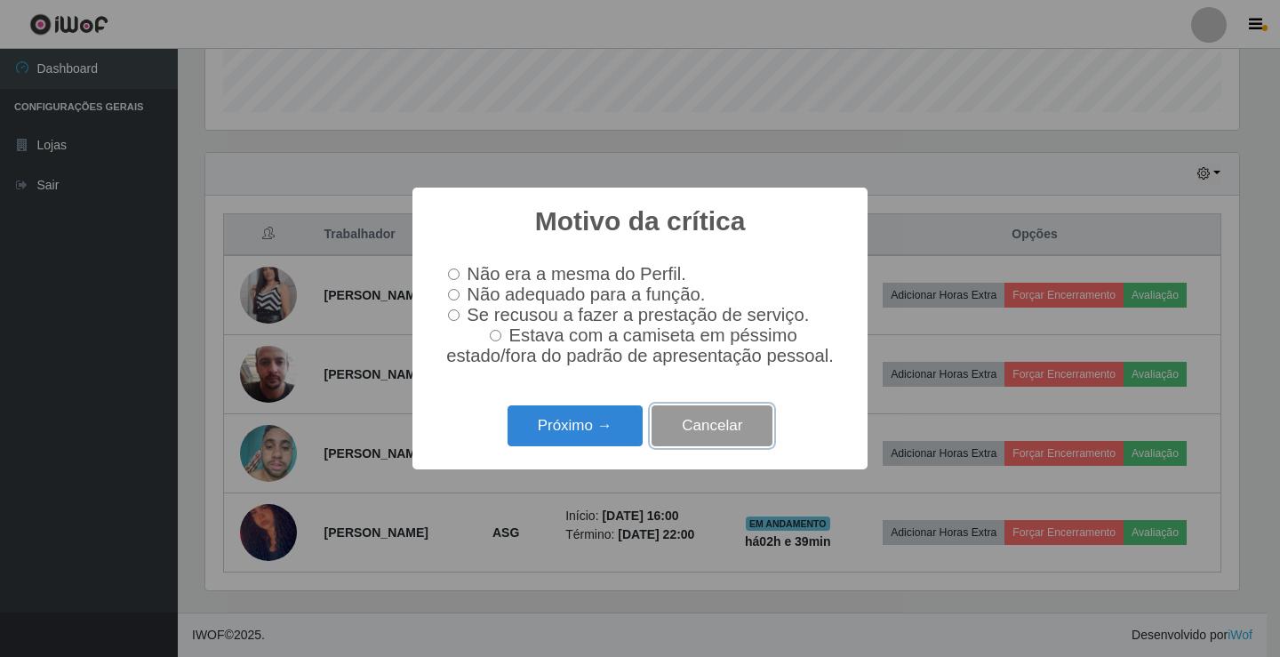
click at [691, 436] on button "Cancelar" at bounding box center [711, 426] width 121 height 42
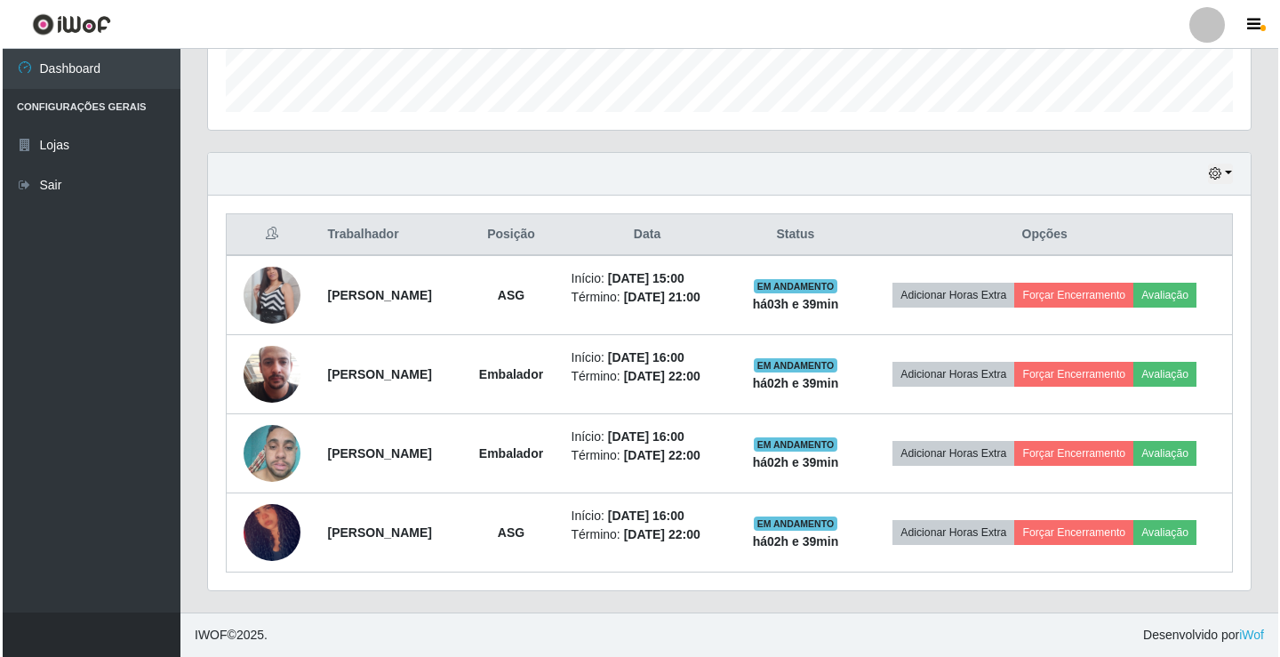
scroll to position [369, 1042]
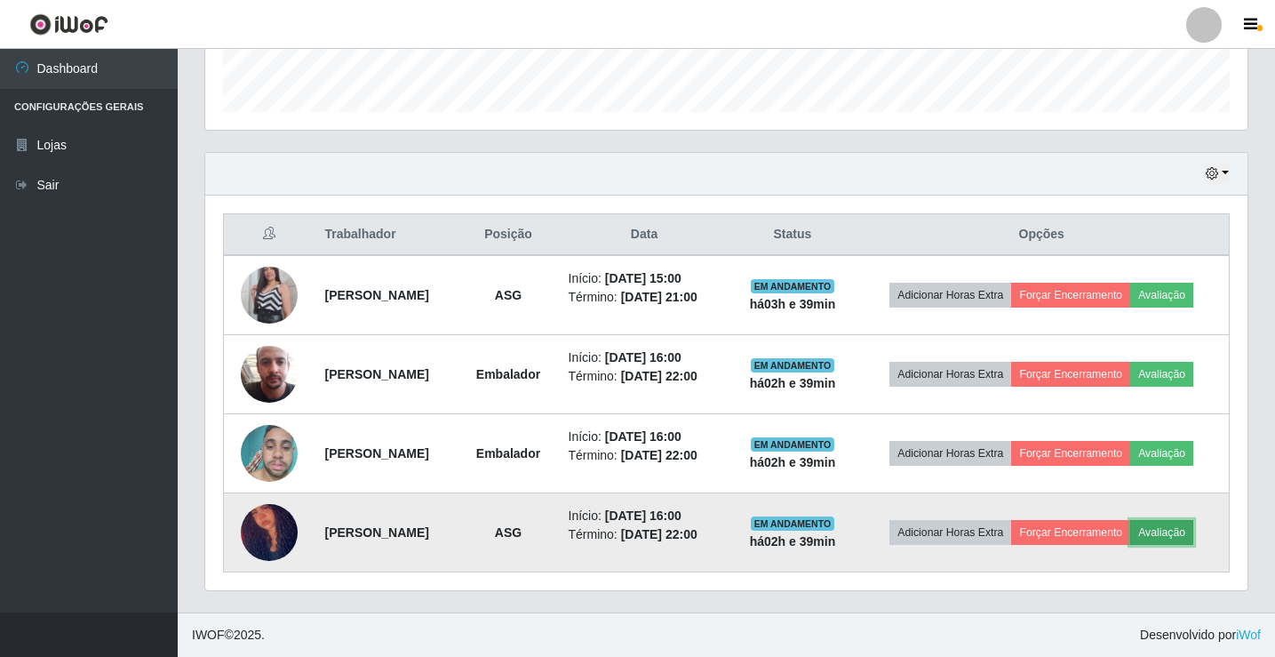
click at [1167, 530] on button "Avaliação" at bounding box center [1161, 532] width 63 height 25
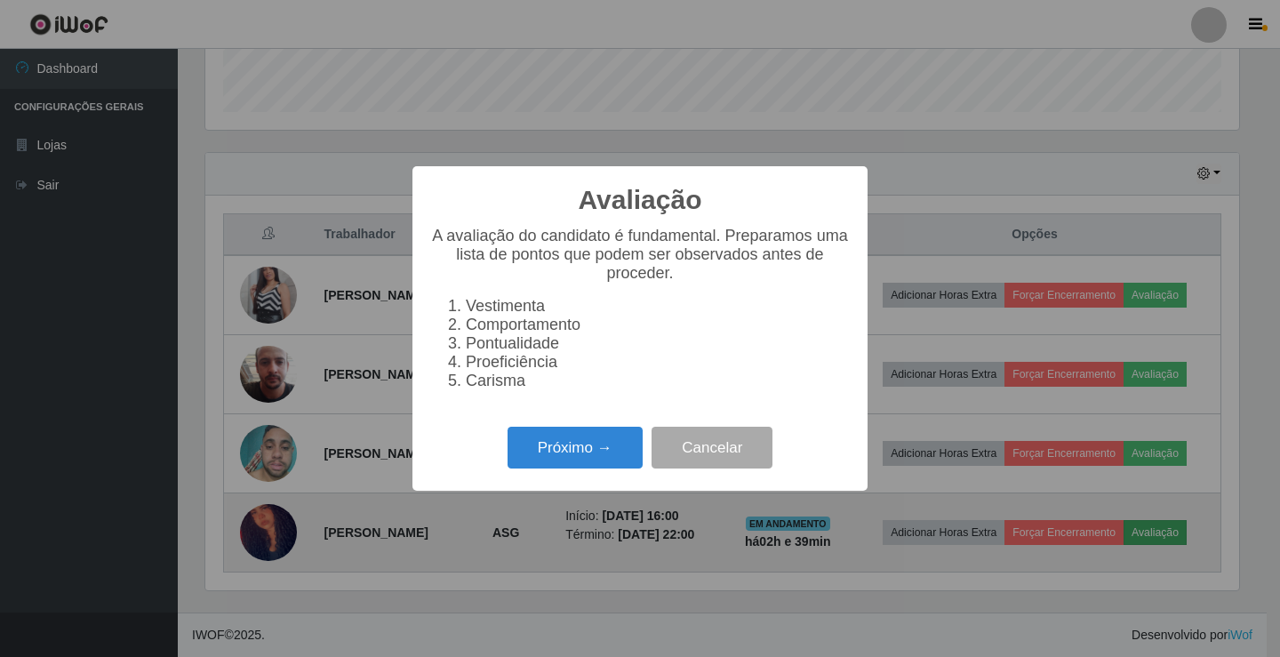
scroll to position [369, 1034]
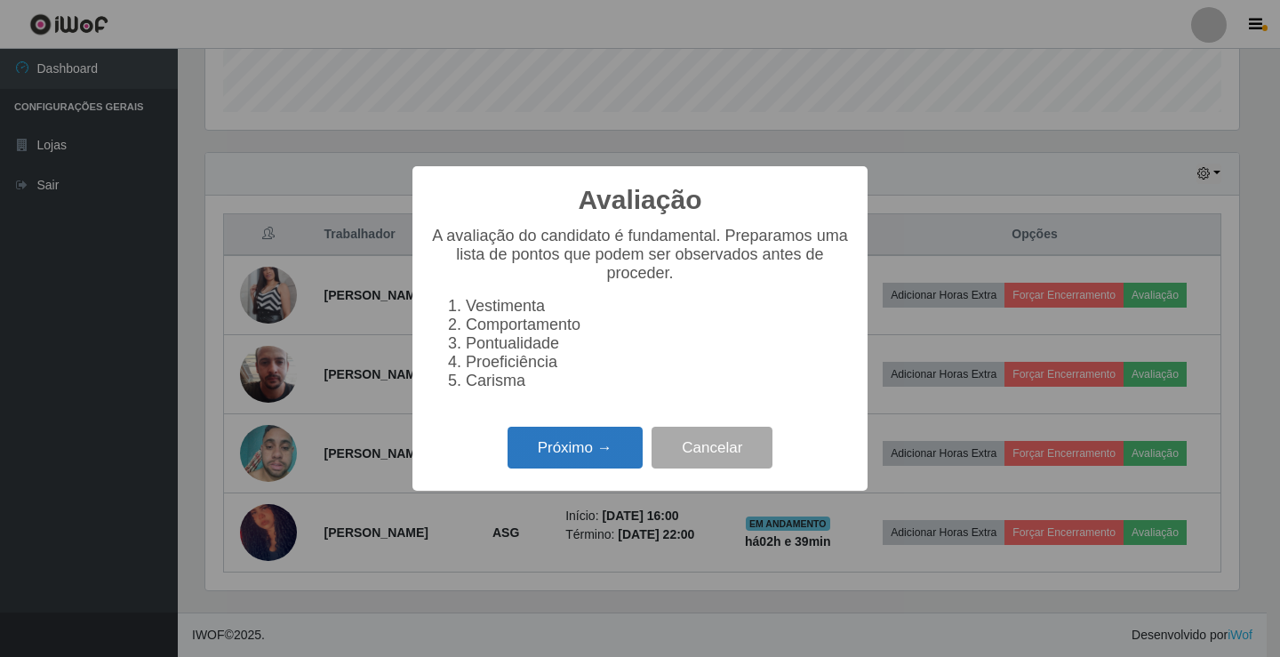
click at [616, 465] on button "Próximo →" at bounding box center [574, 448] width 135 height 42
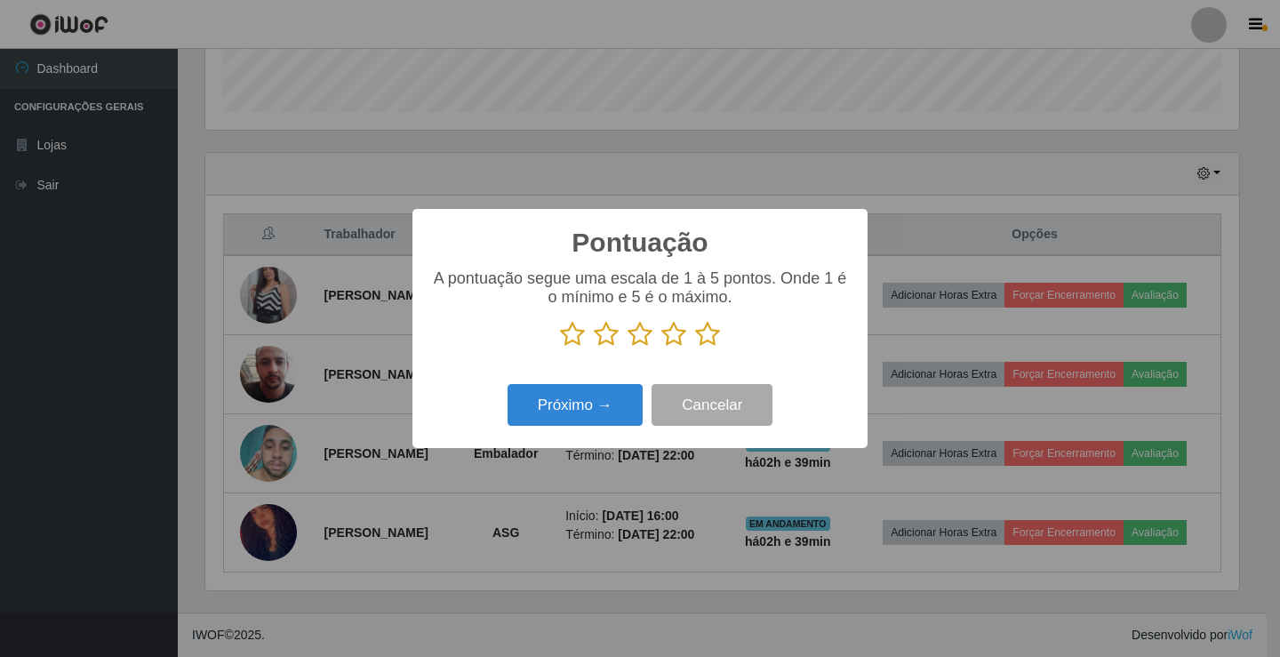
click at [638, 338] on icon at bounding box center [639, 334] width 25 height 27
click at [627, 347] on input "radio" at bounding box center [627, 347] width 0 height 0
click at [628, 387] on button "Próximo →" at bounding box center [574, 405] width 135 height 42
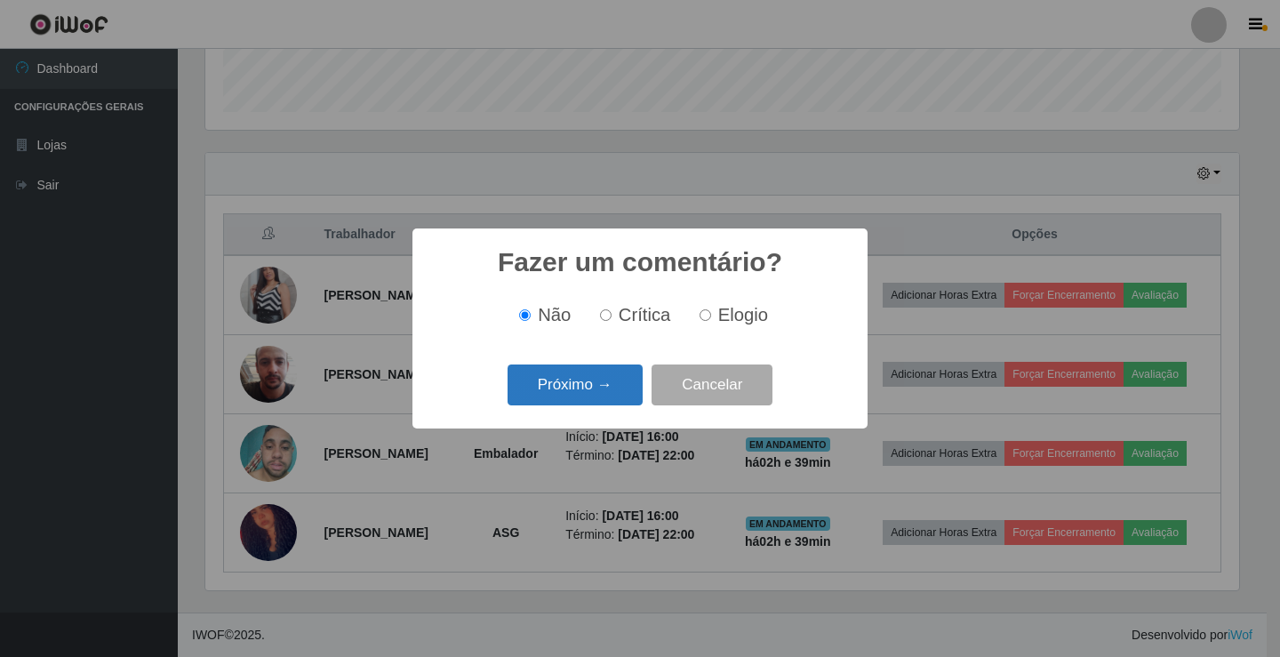
click at [610, 375] on button "Próximo →" at bounding box center [574, 385] width 135 height 42
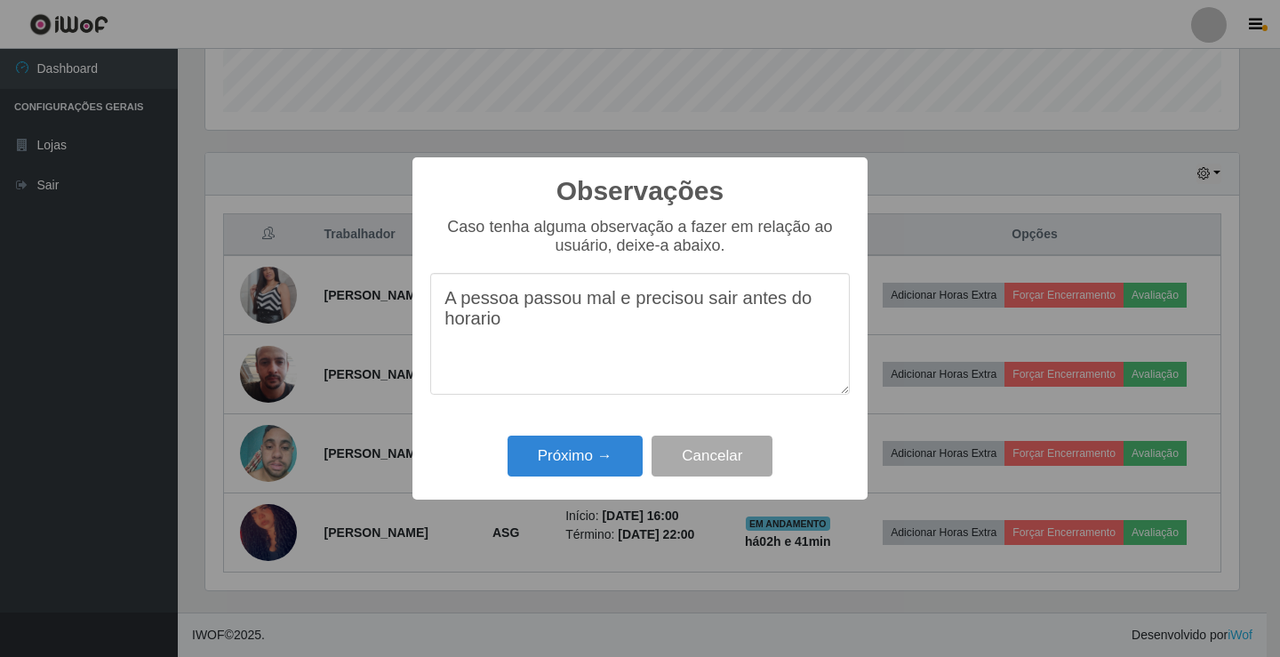
click at [475, 332] on textarea "A pessoa passou mal e precisou sair antes do horario" at bounding box center [639, 334] width 419 height 122
type textarea "A pessoa passou mal e precisou sair antes do horário previsto"
click at [557, 470] on button "Próximo →" at bounding box center [574, 456] width 135 height 42
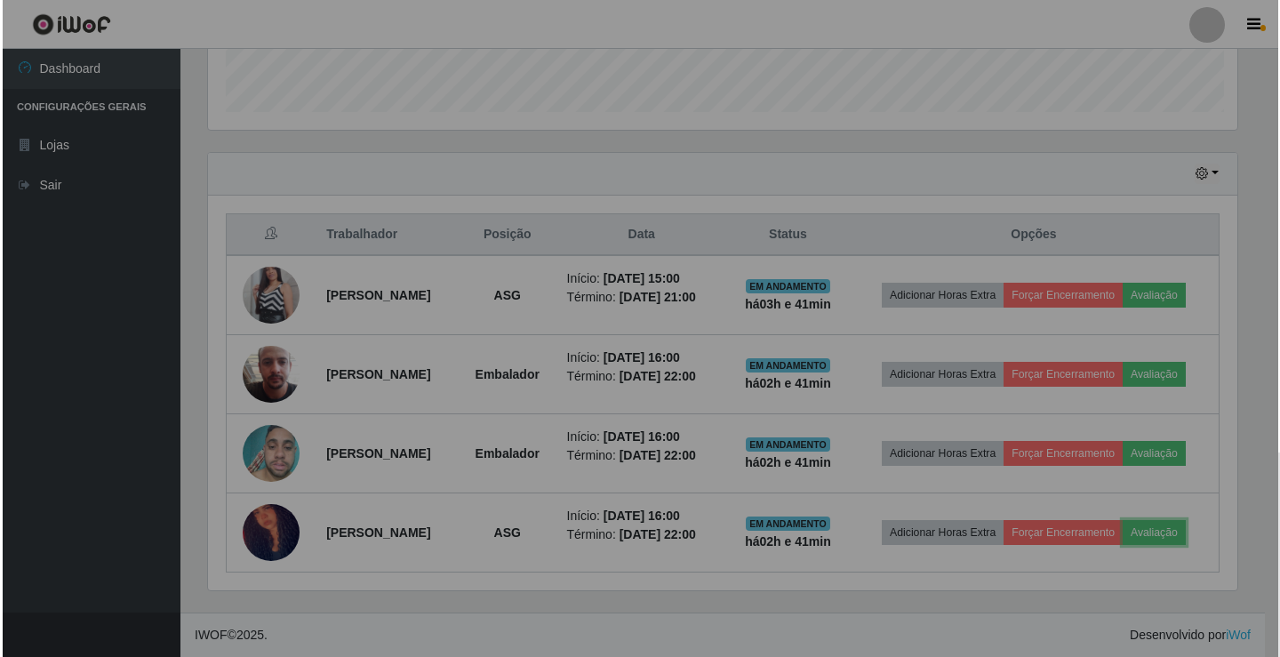
scroll to position [369, 1042]
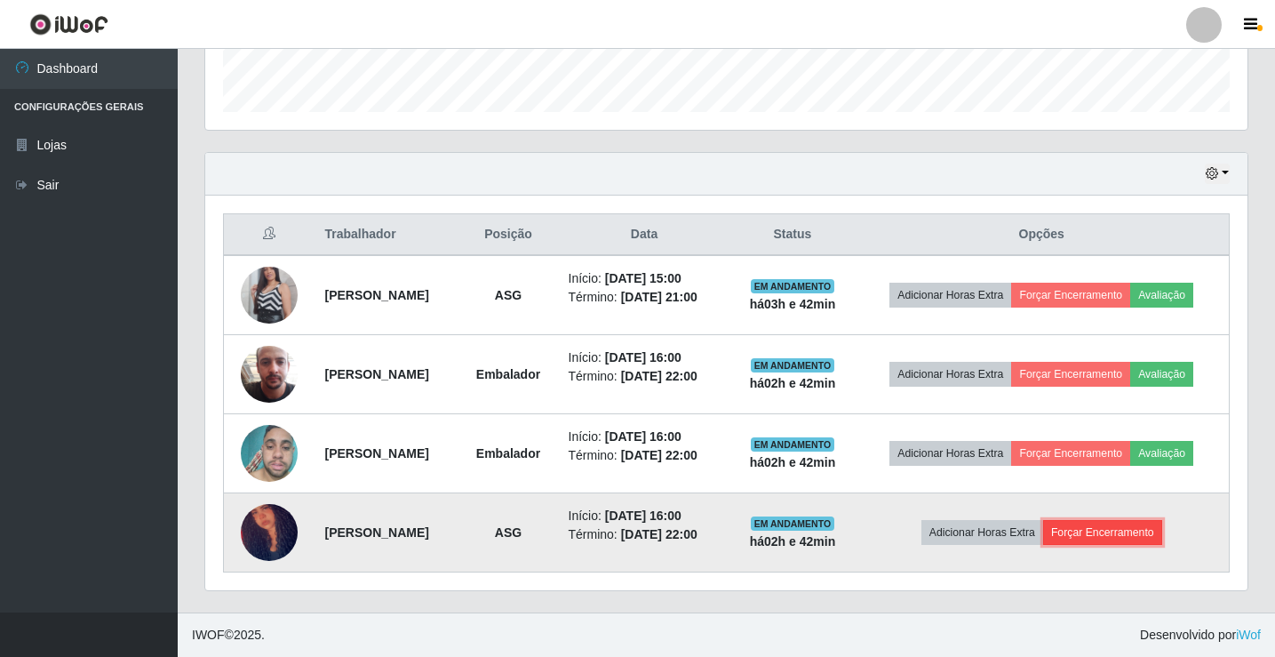
click at [1162, 535] on button "Forçar Encerramento" at bounding box center [1102, 532] width 119 height 25
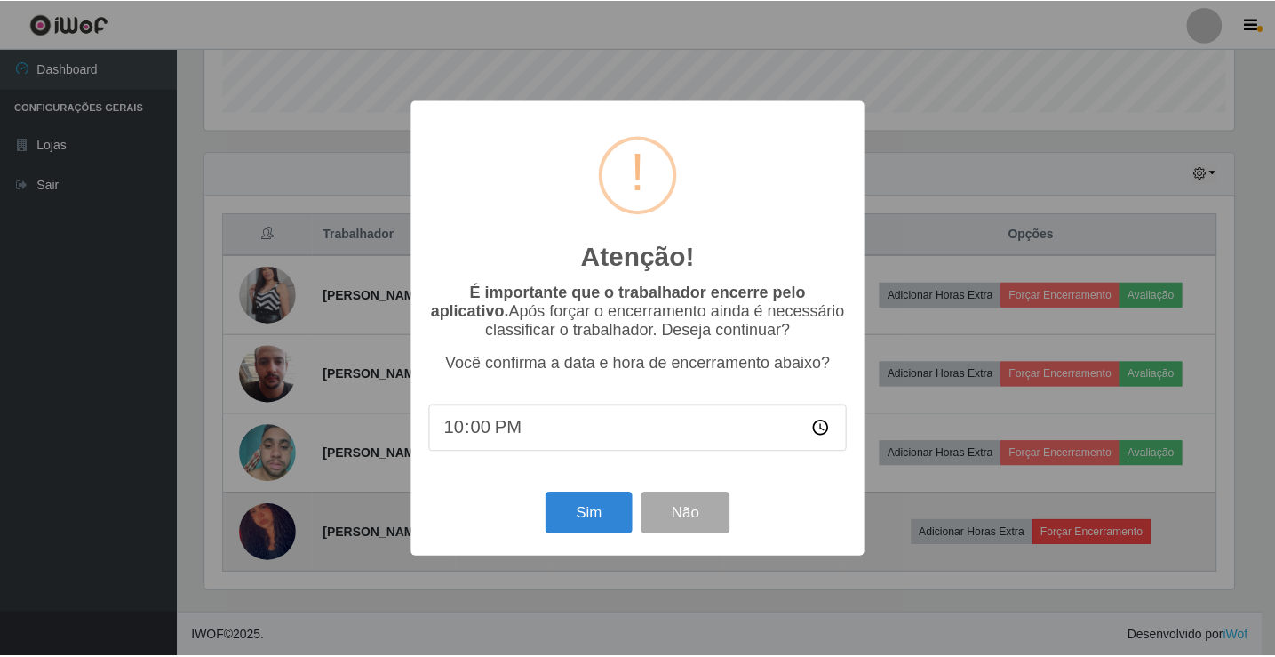
scroll to position [369, 1034]
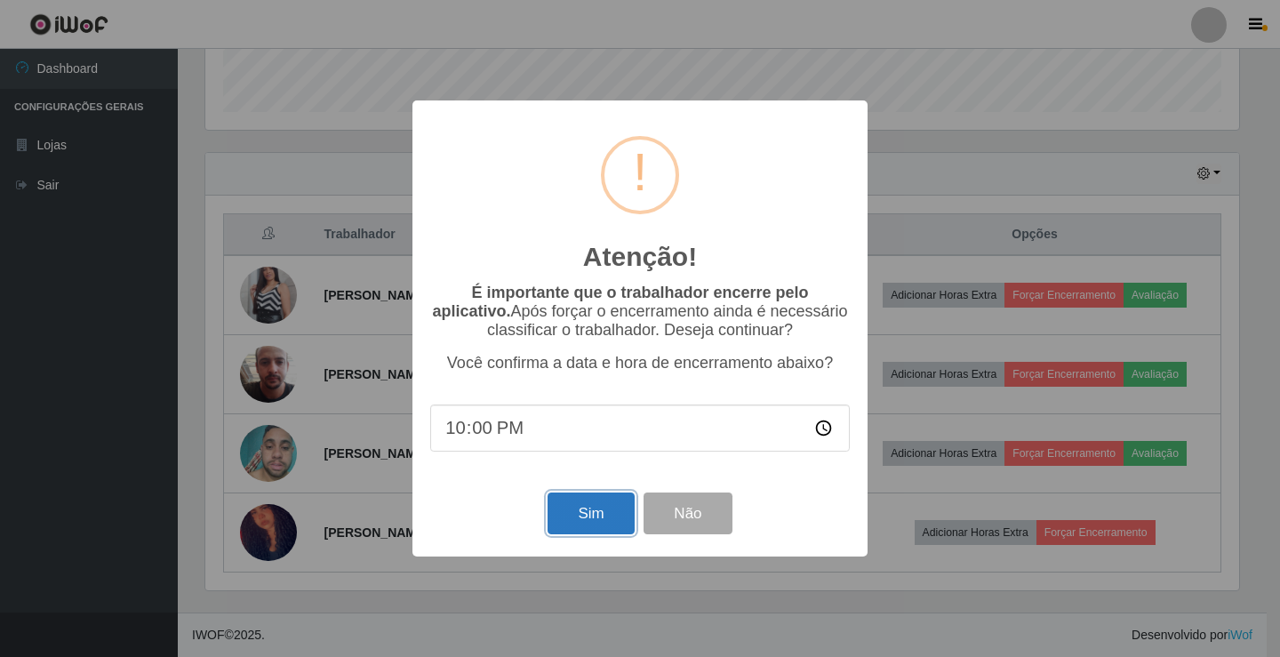
click at [613, 520] on button "Sim" at bounding box center [590, 513] width 86 height 42
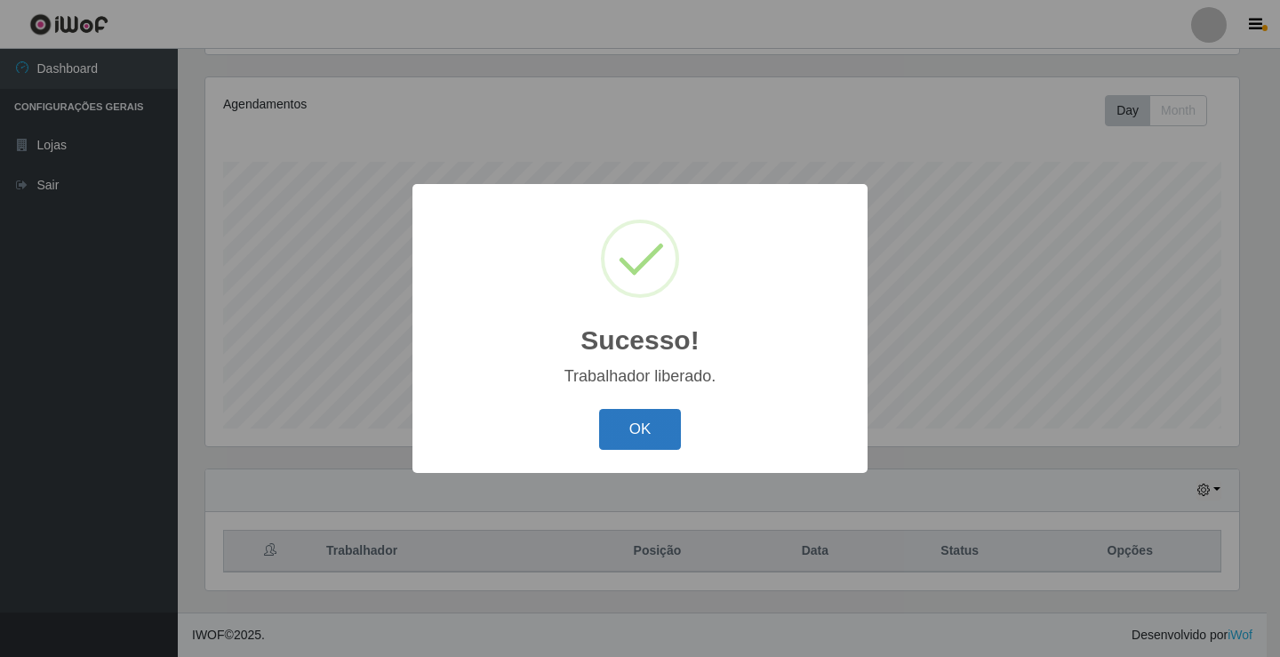
click at [652, 432] on button "OK" at bounding box center [640, 430] width 83 height 42
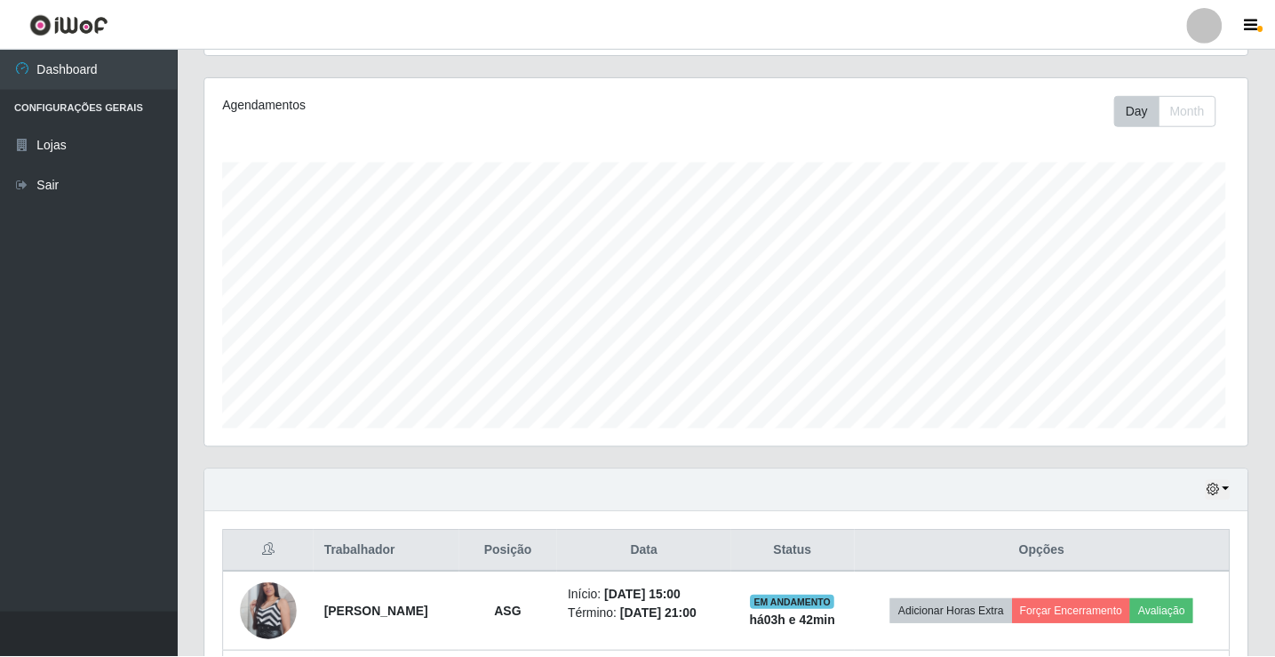
scroll to position [369, 1042]
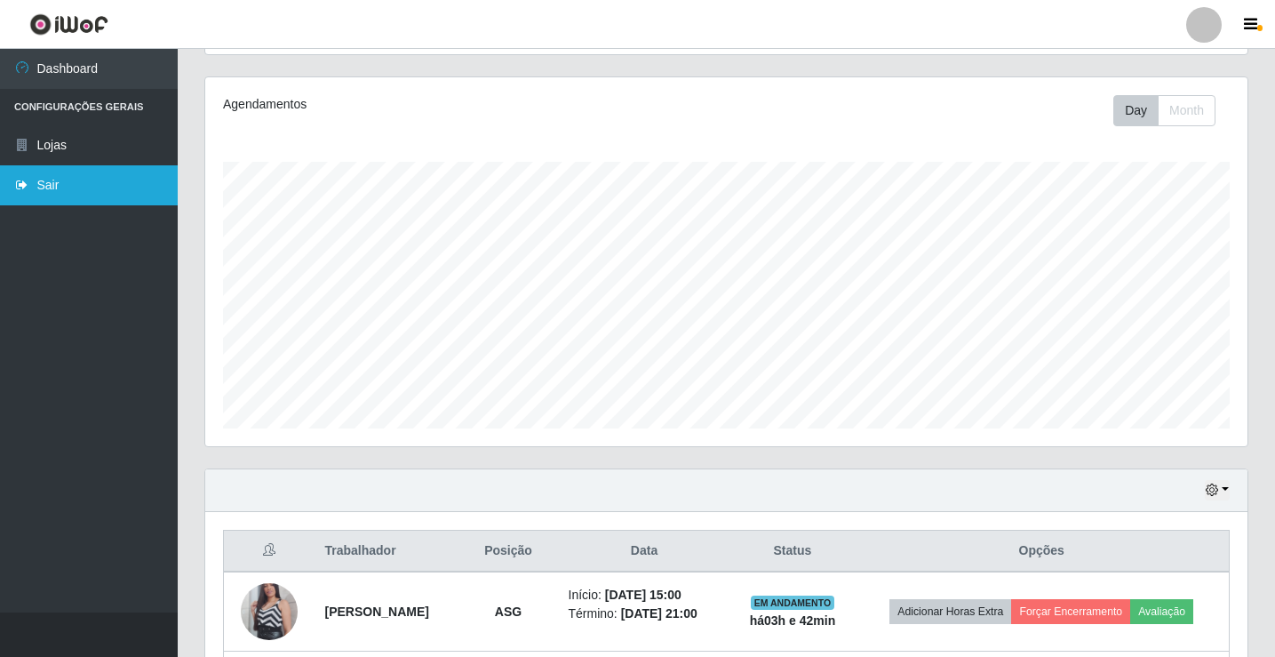
click at [27, 172] on link "Sair" at bounding box center [89, 185] width 178 height 40
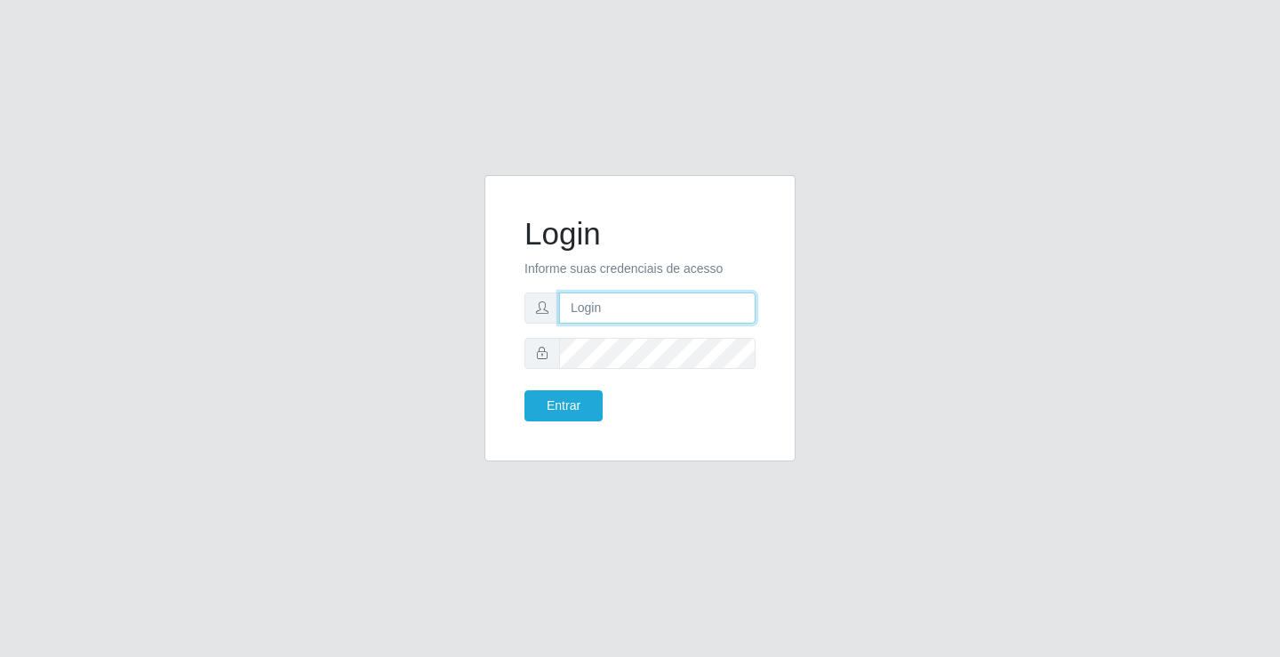
click at [603, 298] on input "text" at bounding box center [657, 307] width 196 height 31
type input "z"
